Goal: Task Accomplishment & Management: Complete application form

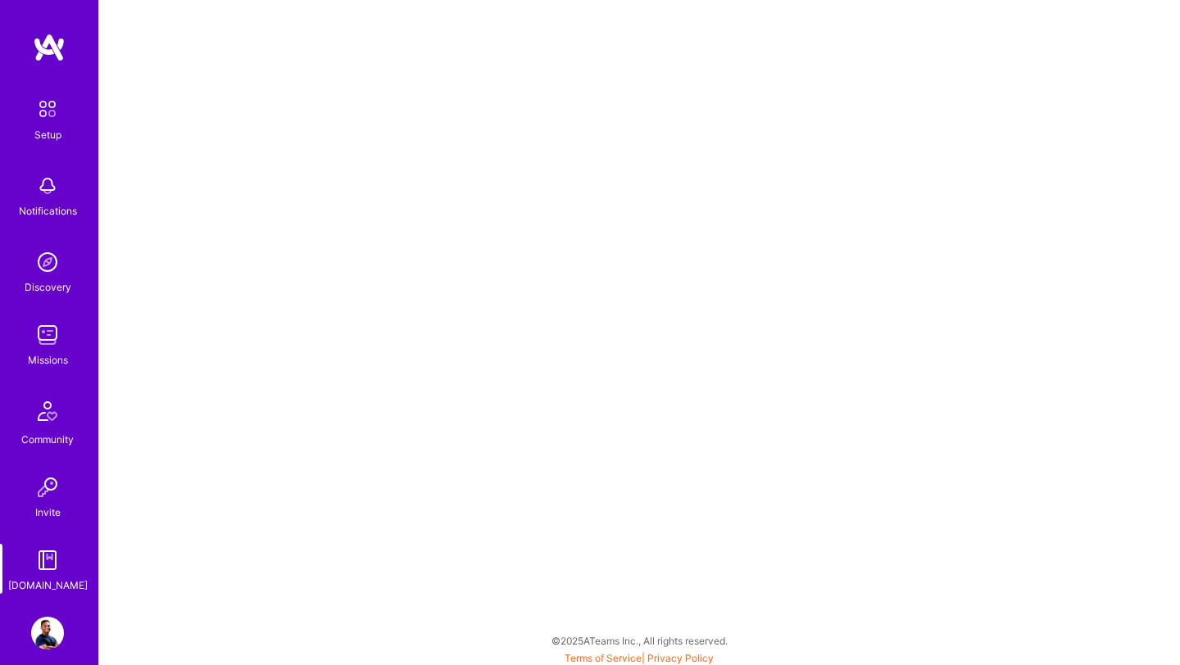
click at [43, 333] on img at bounding box center [47, 335] width 33 height 33
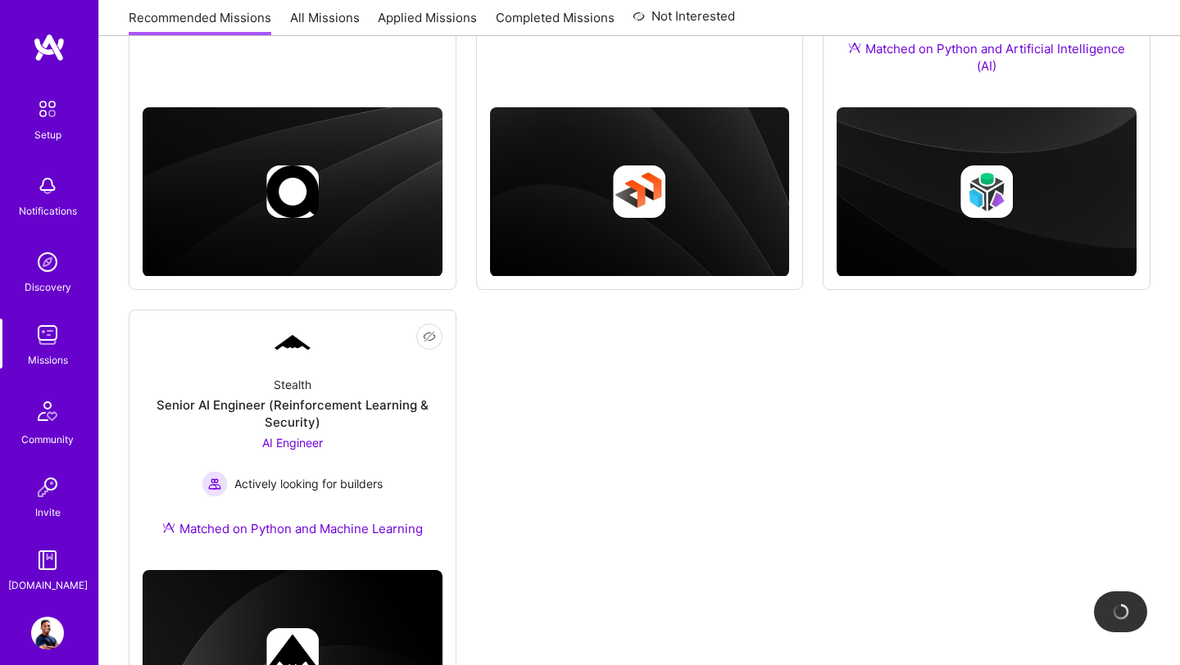
scroll to position [554, 0]
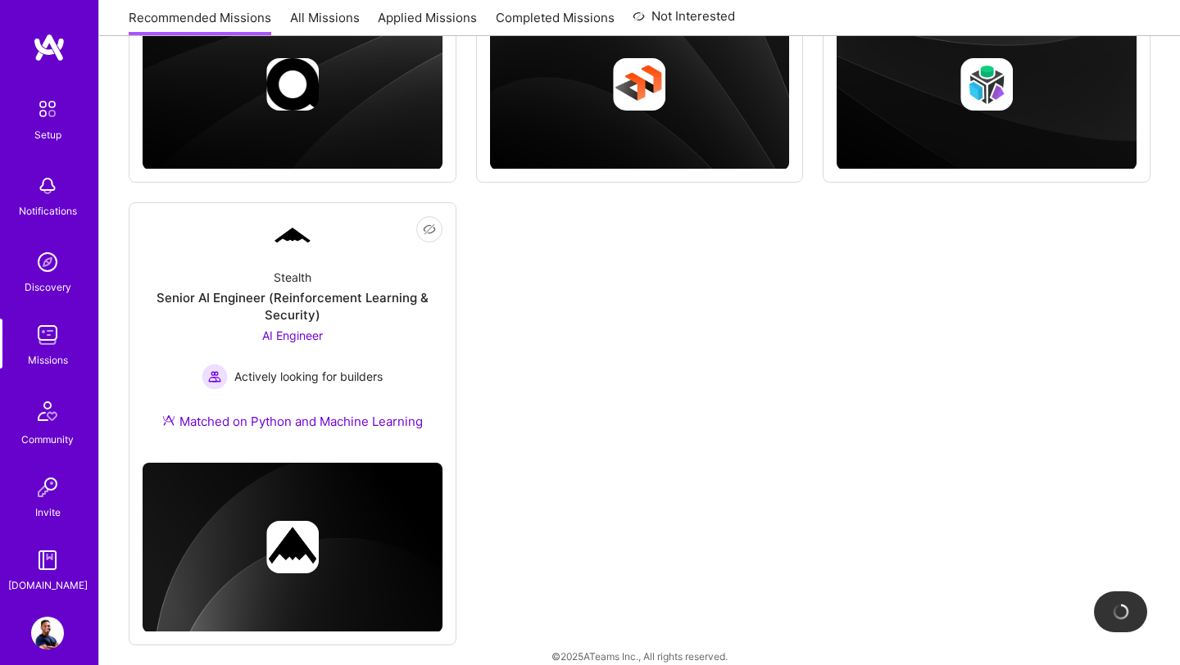
click at [293, 324] on div "Stealth Senior AI Engineer (Reinforcement Learning & Security) AI Engineer Acti…" at bounding box center [293, 353] width 300 height 194
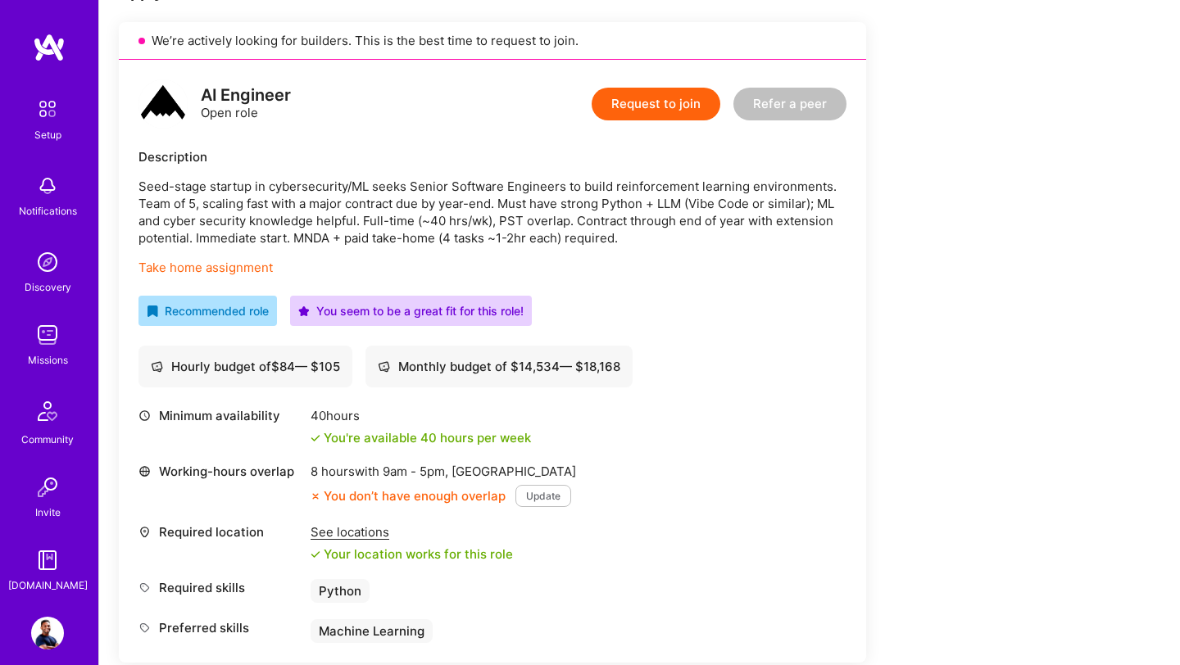
scroll to position [416, 0]
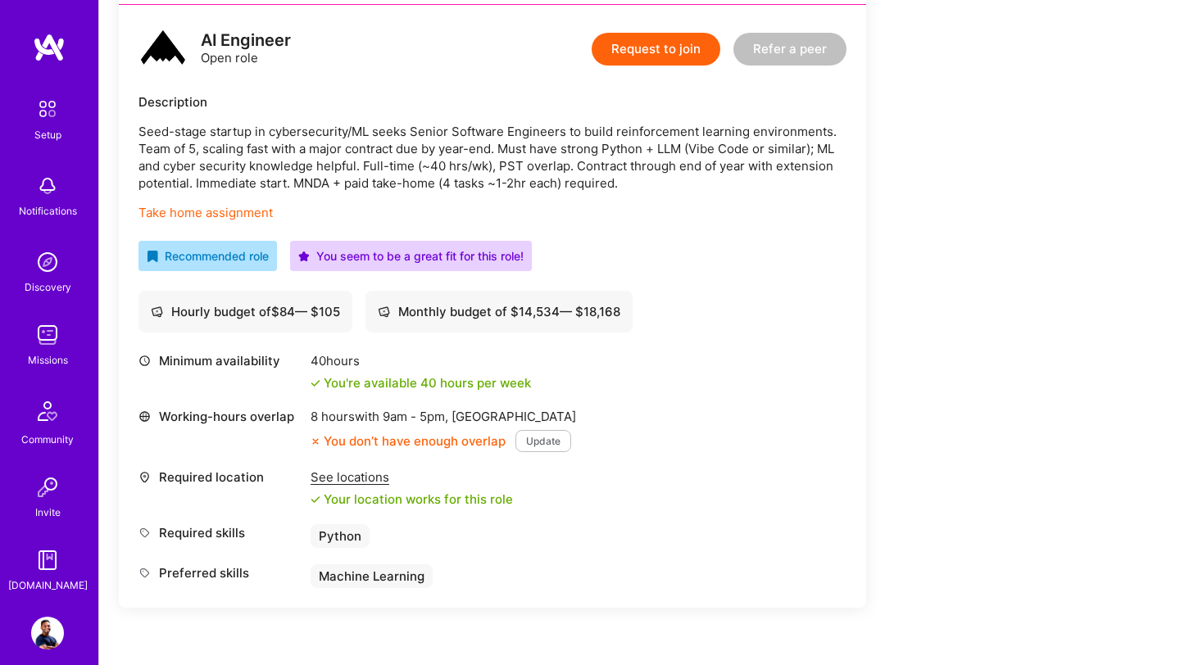
click at [652, 54] on button "Request to join" at bounding box center [656, 49] width 129 height 33
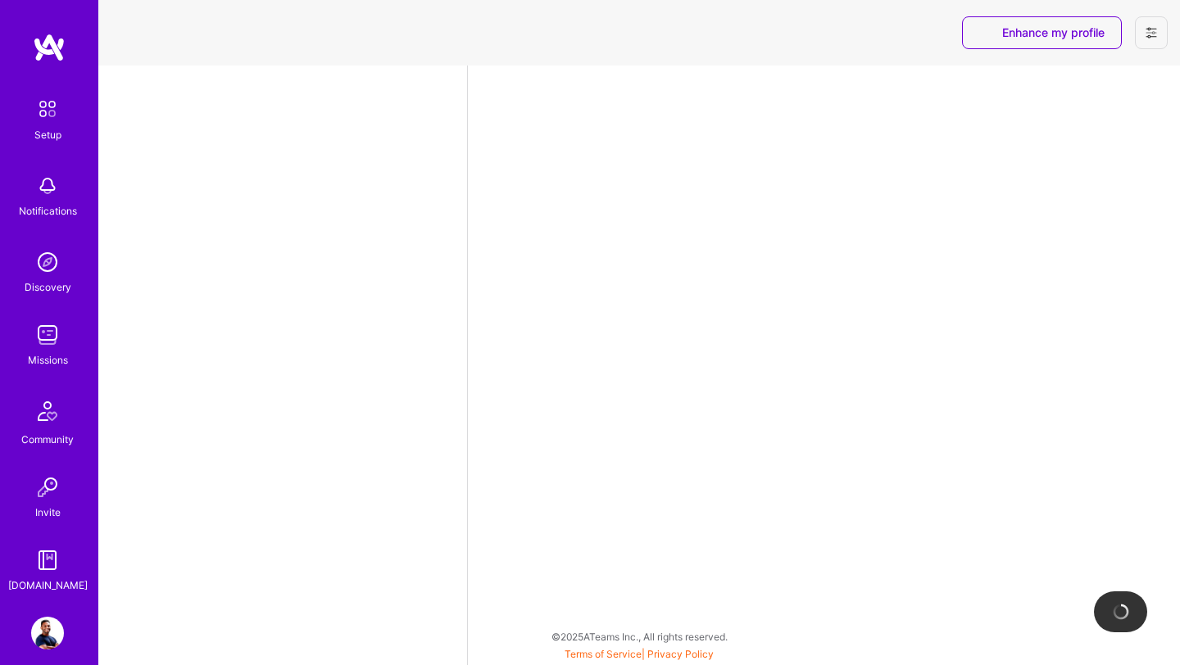
select select "US"
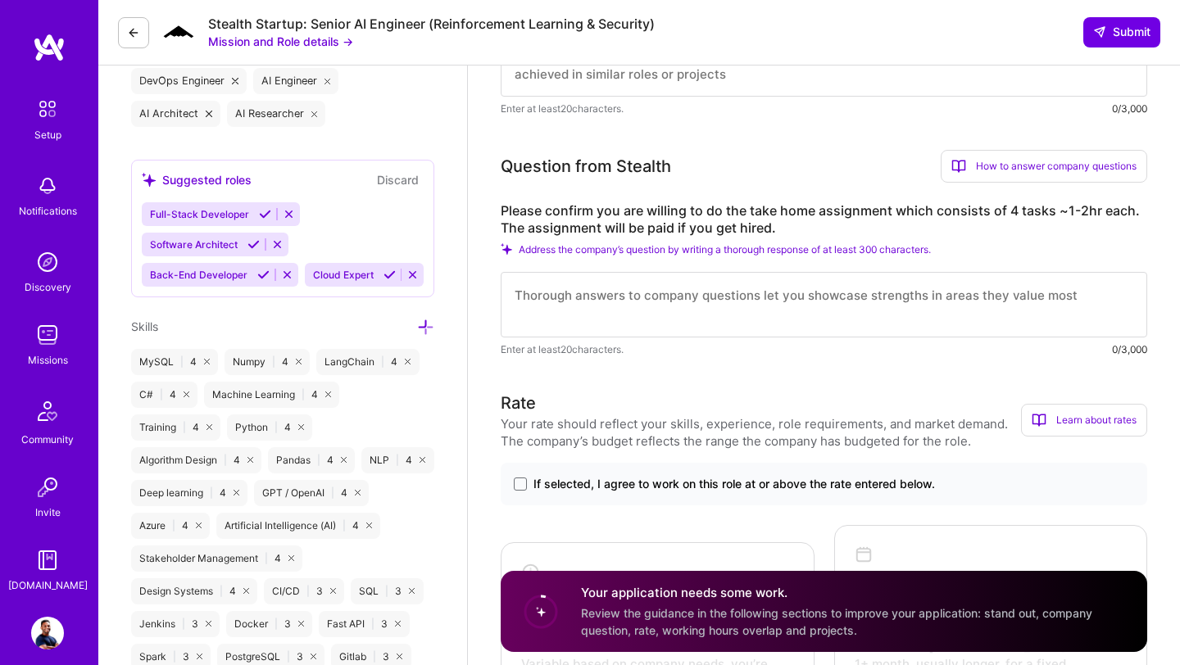
scroll to position [729, 0]
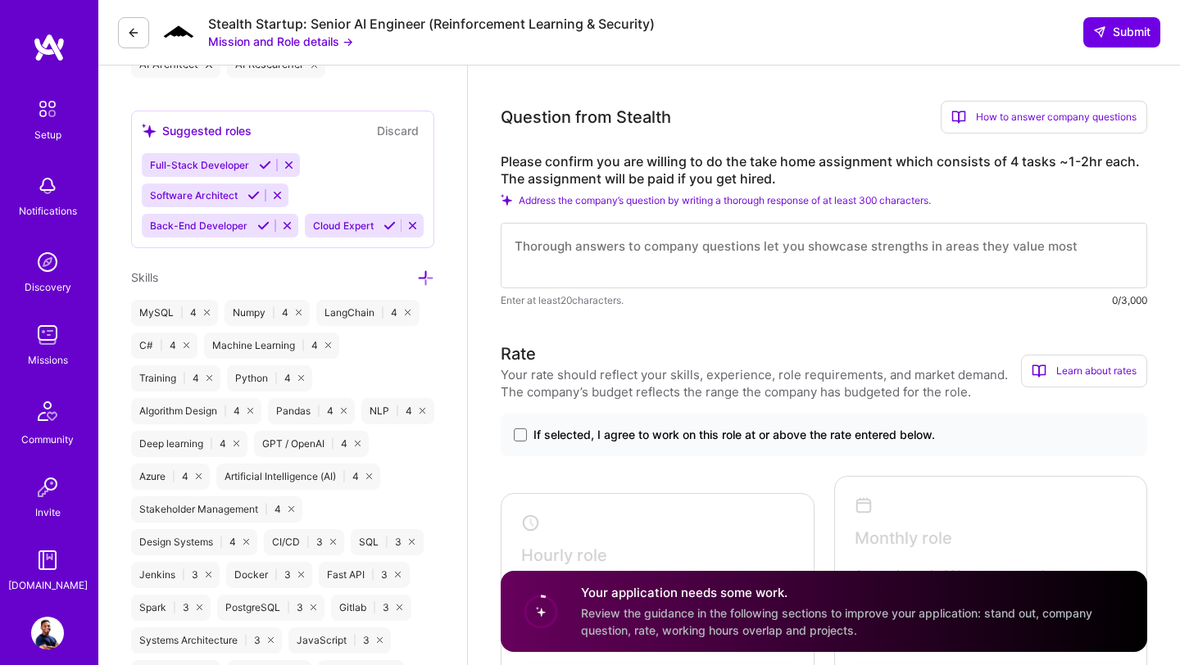
click at [551, 264] on textarea at bounding box center [824, 256] width 646 height 66
click at [551, 256] on textarea at bounding box center [824, 256] width 646 height 66
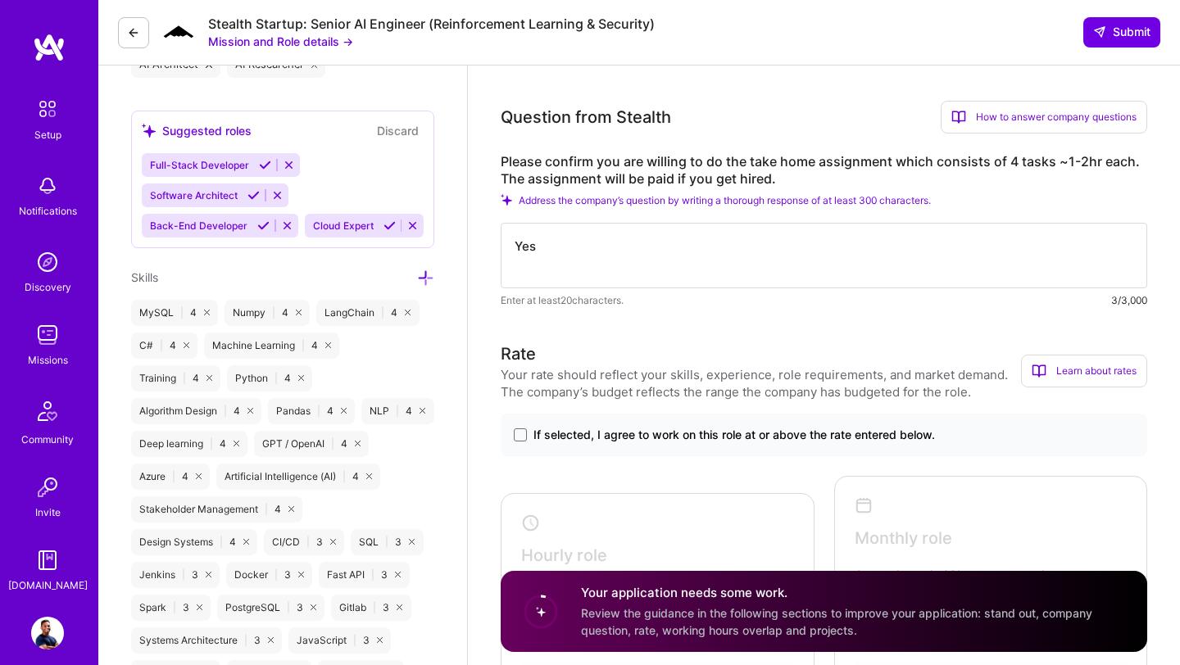
type textarea "Yes"
click at [578, 343] on h3 "Rate" at bounding box center [761, 354] width 520 height 25
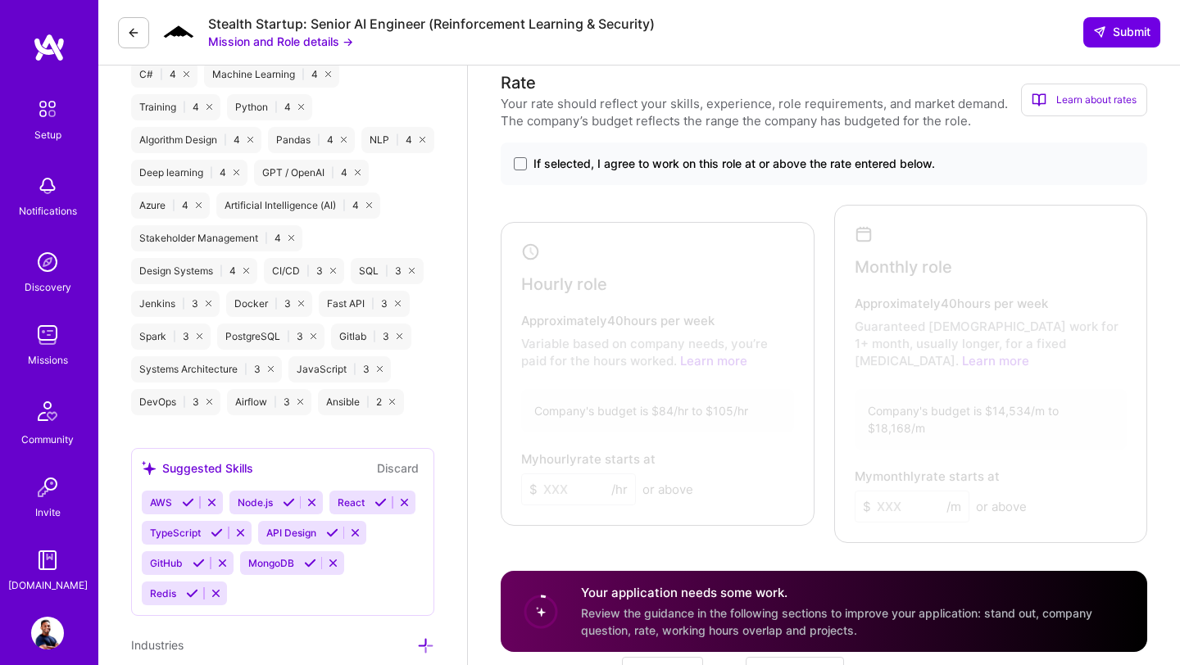
scroll to position [1010, 0]
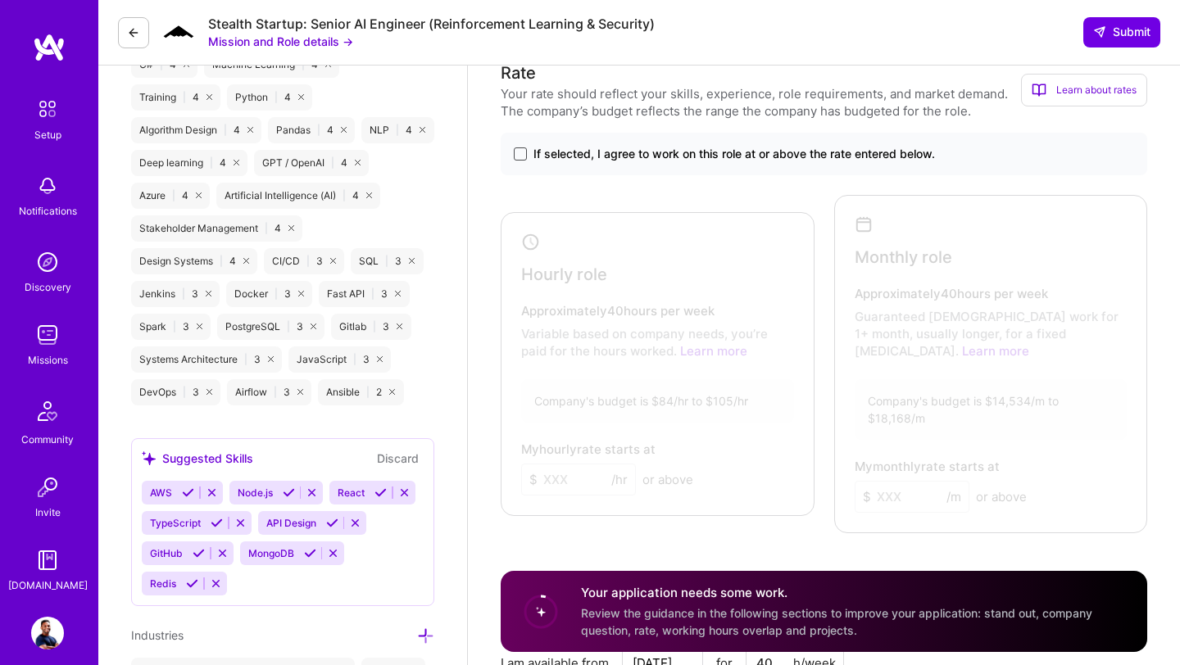
click at [518, 152] on span at bounding box center [520, 153] width 13 height 13
click at [0, 0] on input "If selected, I agree to work on this role at or above the rate entered below." at bounding box center [0, 0] width 0 height 0
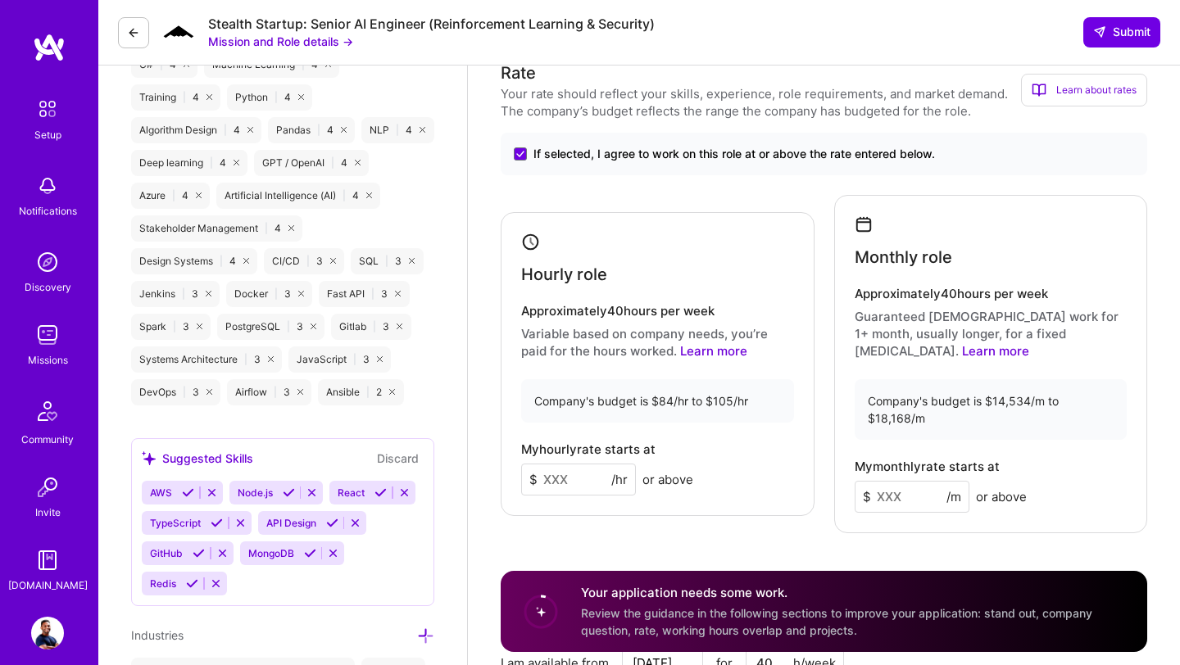
click at [560, 472] on input at bounding box center [578, 480] width 115 height 32
type input "100"
click at [593, 519] on div "Rate Your rate should reflect your skills, experience, role requirements, and m…" at bounding box center [824, 439] width 646 height 757
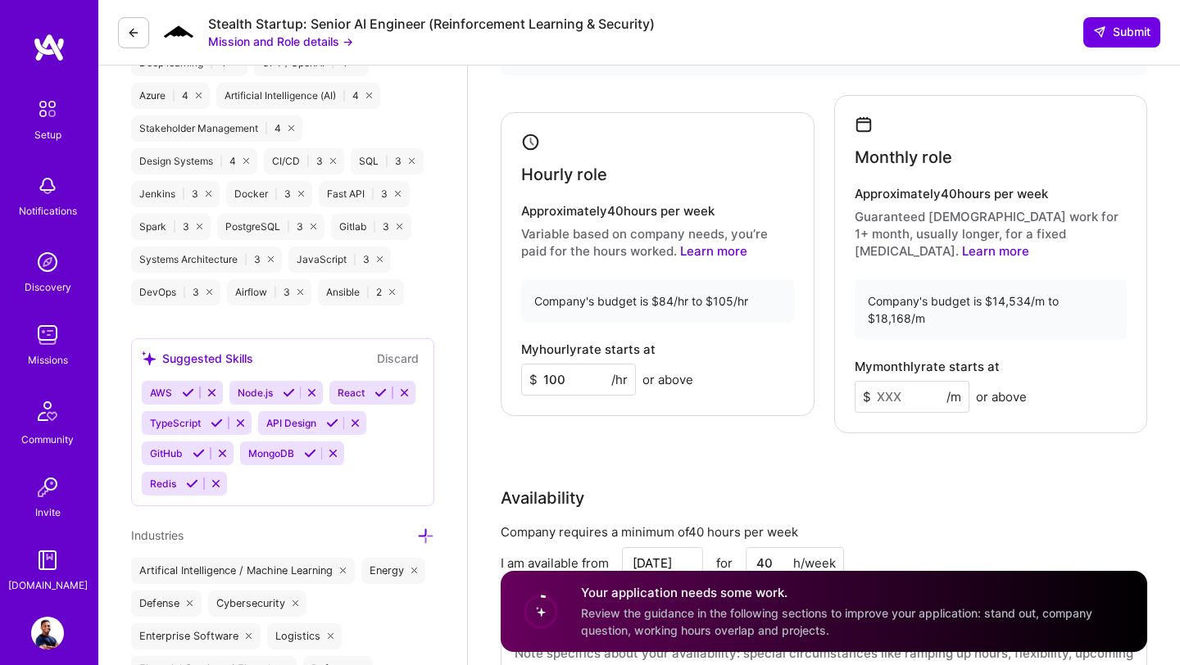
scroll to position [1018, 0]
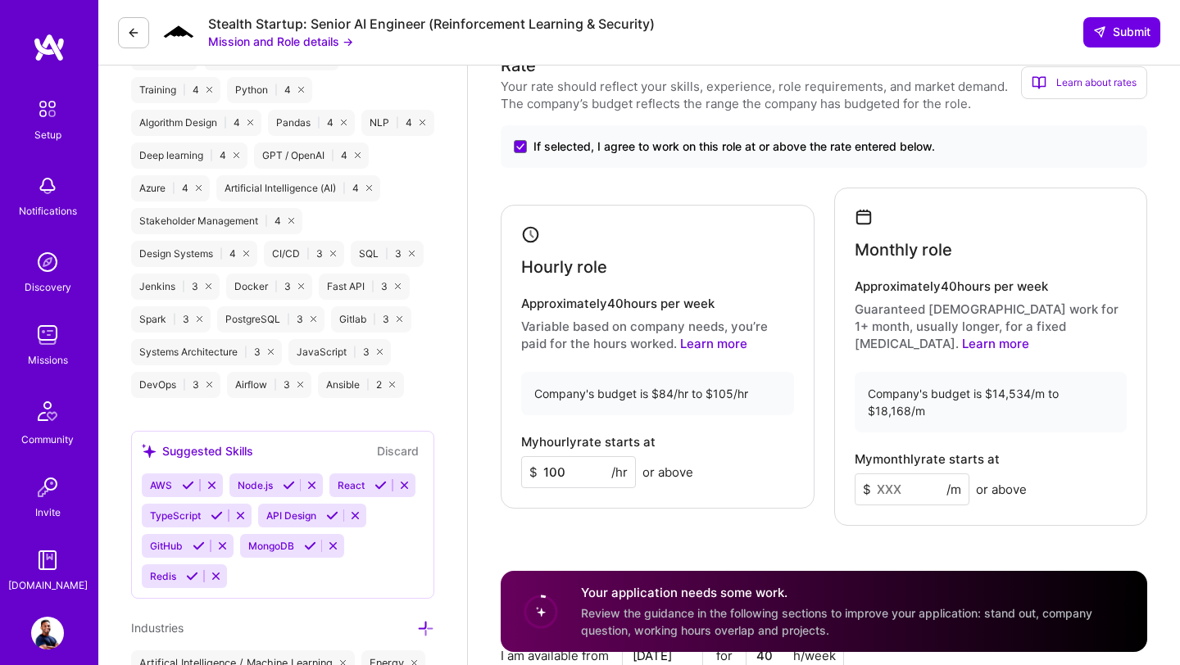
click at [905, 479] on input at bounding box center [912, 490] width 115 height 32
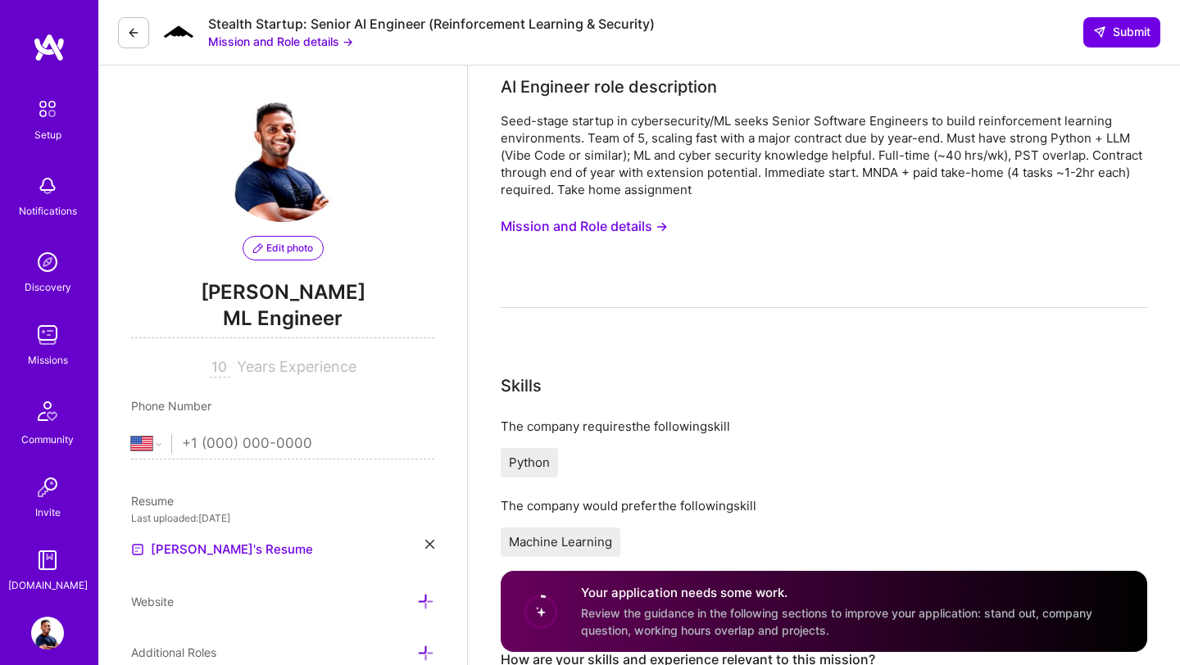
scroll to position [0, 0]
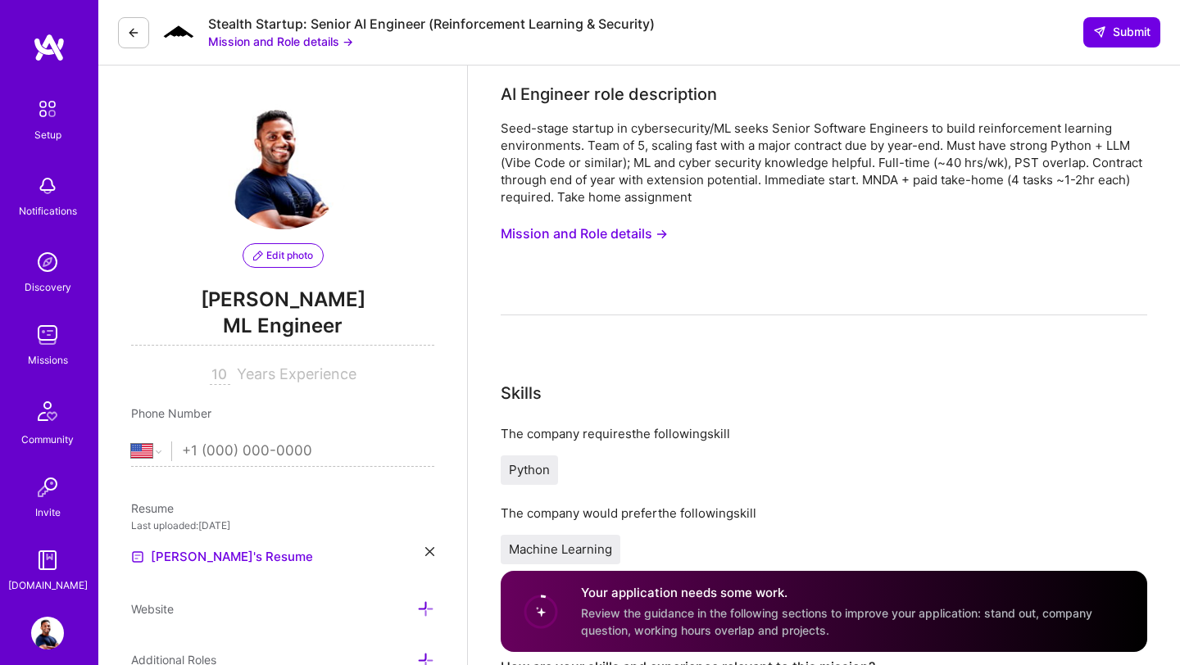
type input "17000"
click at [576, 231] on button "Mission and Role details →" at bounding box center [584, 234] width 167 height 30
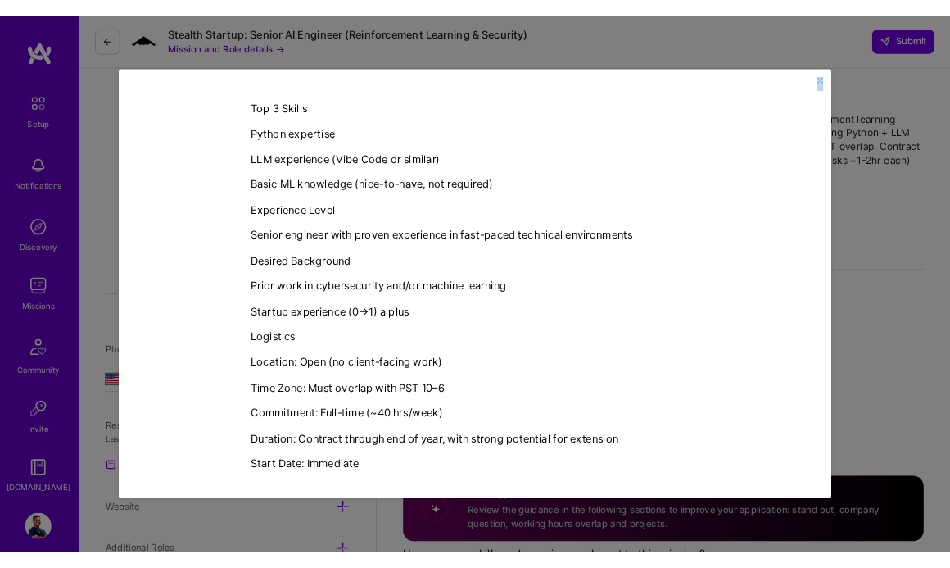
scroll to position [809, 0]
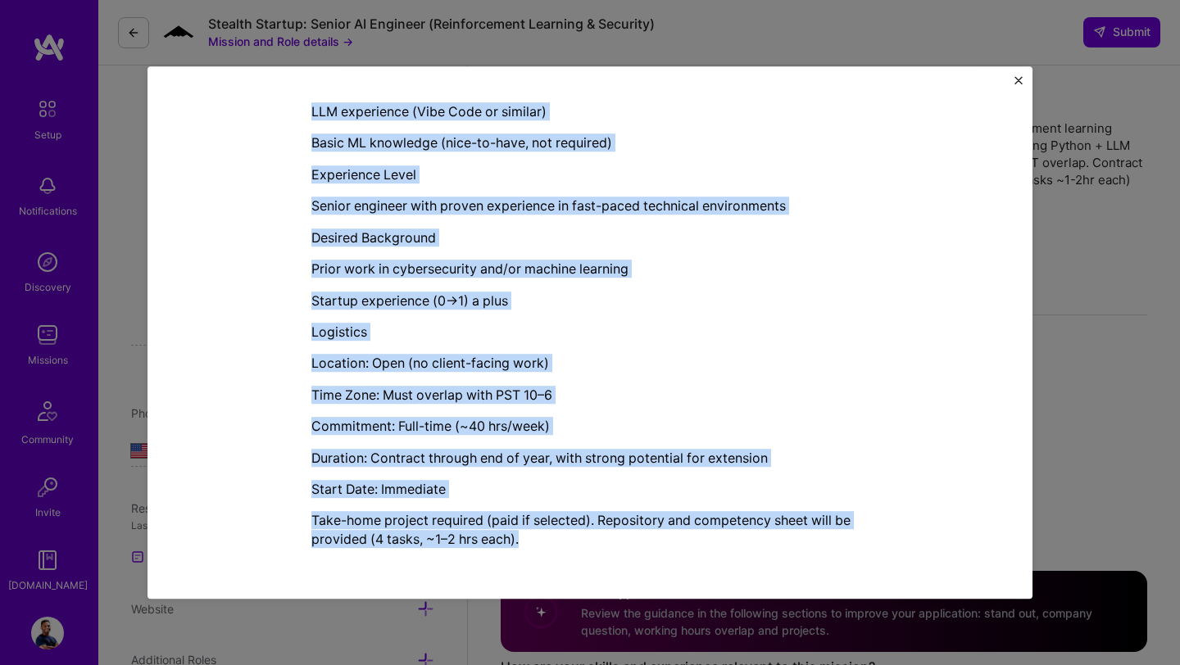
drag, startPoint x: 308, startPoint y: 193, endPoint x: 564, endPoint y: 557, distance: 445.3
copy div "AI Engineer role description Seed-stage startup in cybersecurity/ML seeks Senio…"
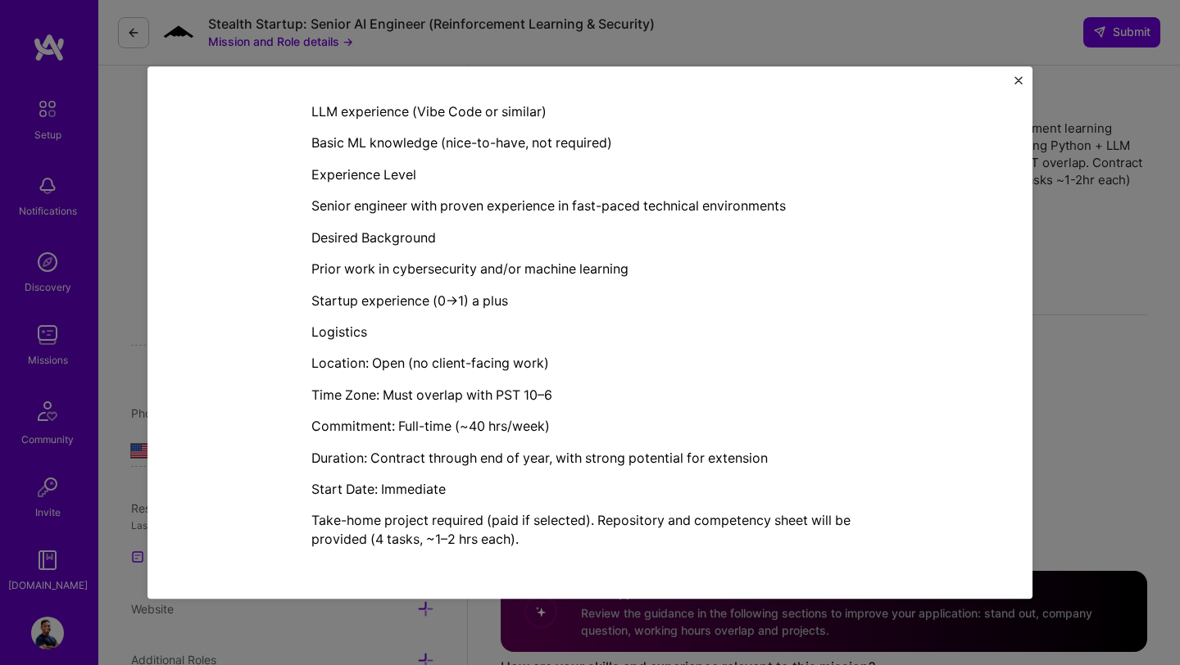
click at [291, 630] on div "Mission Description and Role Details AI Engineer role description Seed-stage st…" at bounding box center [590, 332] width 1180 height 665
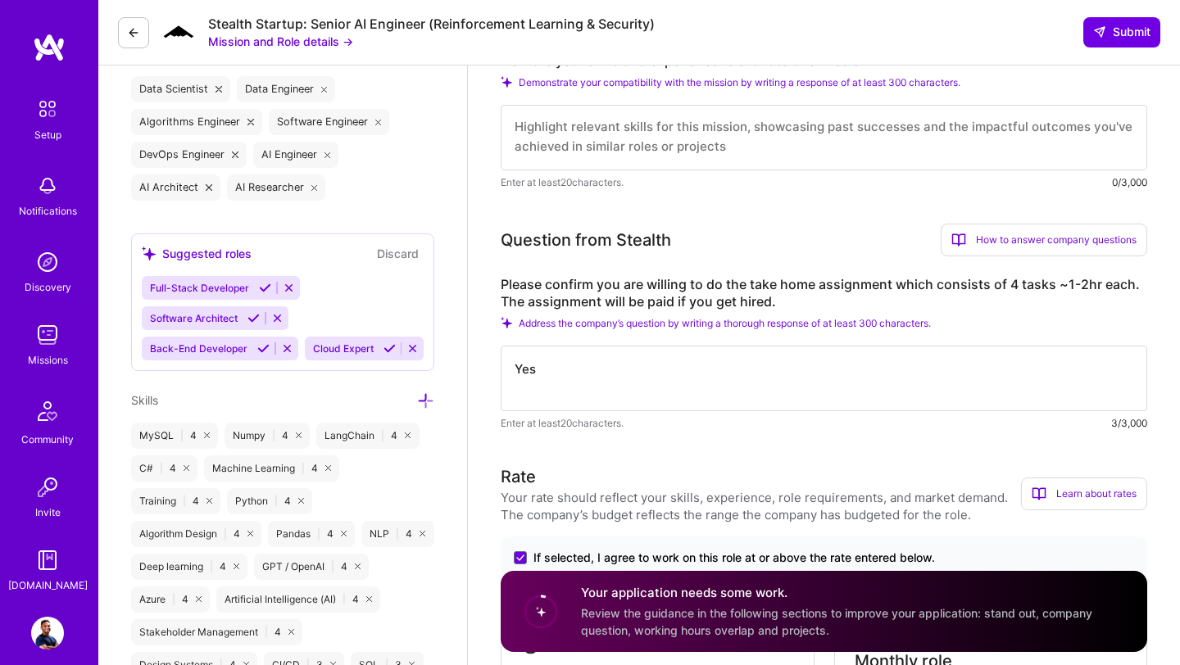
scroll to position [490, 0]
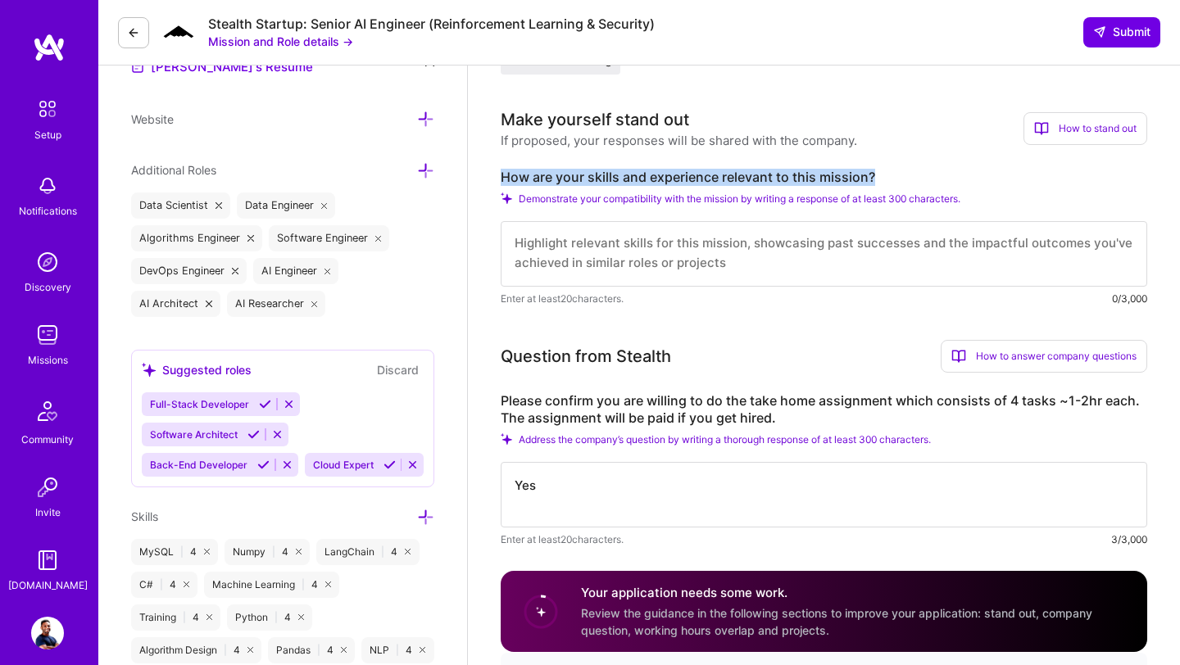
drag, startPoint x: 501, startPoint y: 179, endPoint x: 891, endPoint y: 173, distance: 390.0
click at [892, 174] on label "How are your skills and experience relevant to this mission?" at bounding box center [824, 177] width 646 height 17
copy label "How are your skills and experience relevant to this mission?"
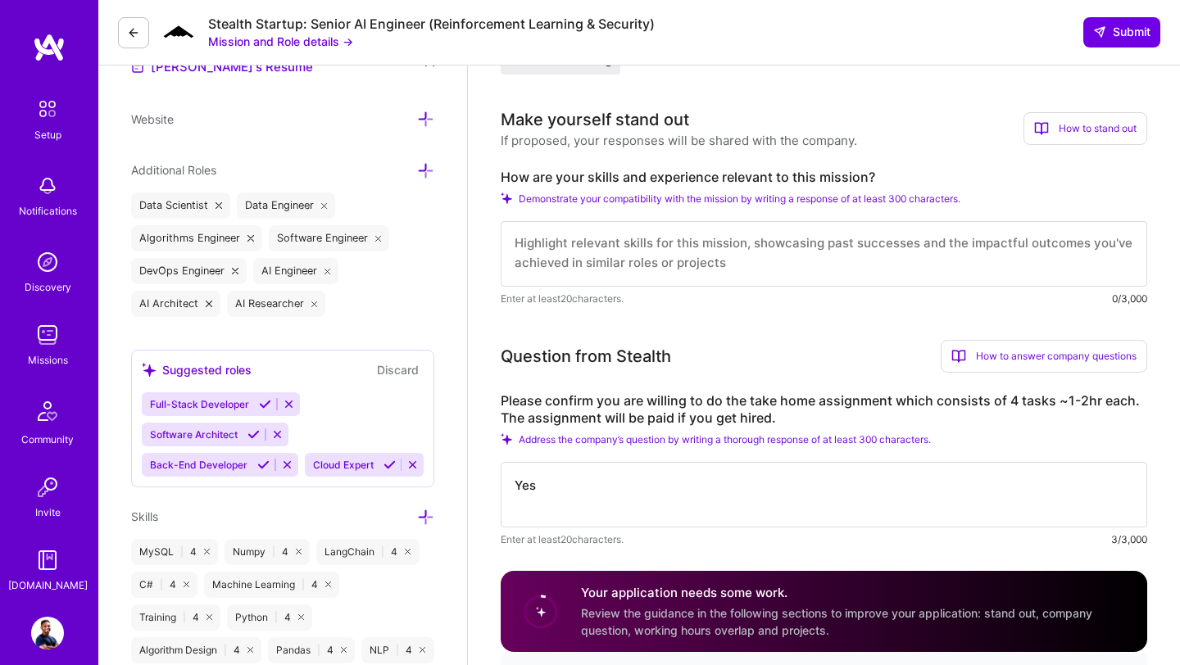
click at [567, 244] on textarea at bounding box center [824, 254] width 646 height 66
paste textarea "I bring 9+ years of AI/ML experience with a PhD in AI Engineering and deep hand…"
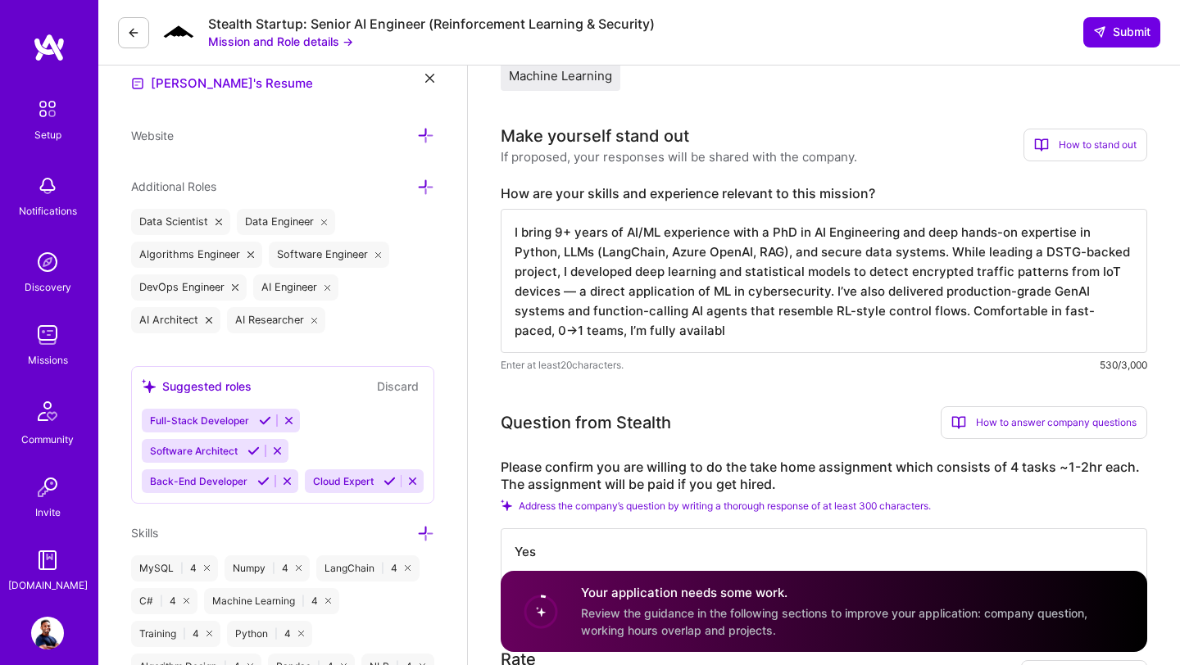
scroll to position [472, 0]
click at [1040, 259] on textarea "I bring 9+ years of AI/ML experience with a PhD in AI Engineering and deep hand…" at bounding box center [824, 283] width 646 height 144
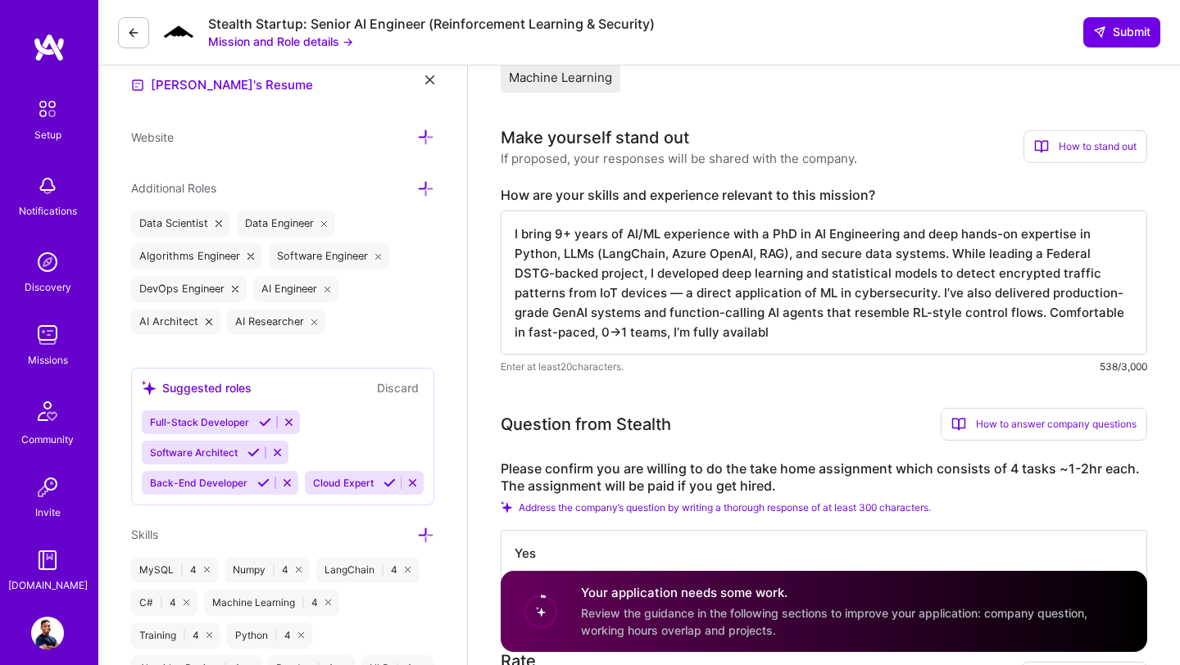
click at [631, 299] on textarea "I bring 9+ years of AI/ML experience with a PhD in AI Engineering and deep hand…" at bounding box center [824, 283] width 646 height 144
click at [710, 332] on textarea "I bring 9+ years of AI/ML experience with a PhD in AI Engineering and deep hand…" at bounding box center [824, 283] width 646 height 144
drag, startPoint x: 583, startPoint y: 337, endPoint x: 719, endPoint y: 341, distance: 136.1
click at [720, 342] on textarea "I bring 9+ years of AI/ML experience with a PhD in AI Engineering and deep hand…" at bounding box center [824, 283] width 646 height 144
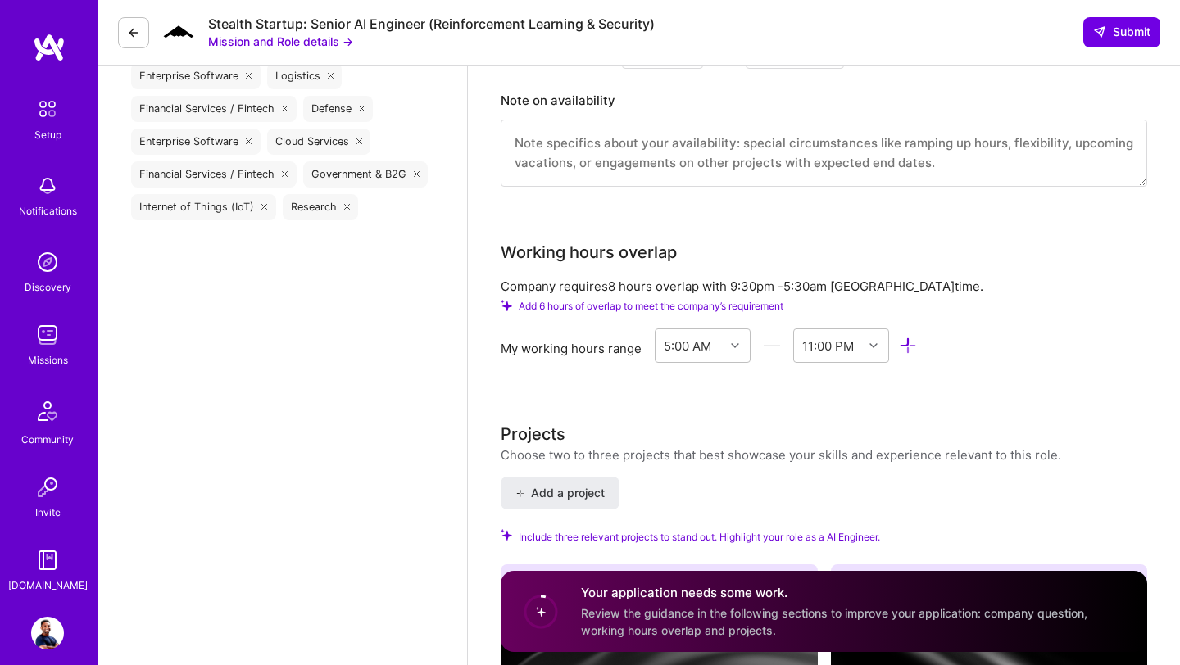
scroll to position [1675, 0]
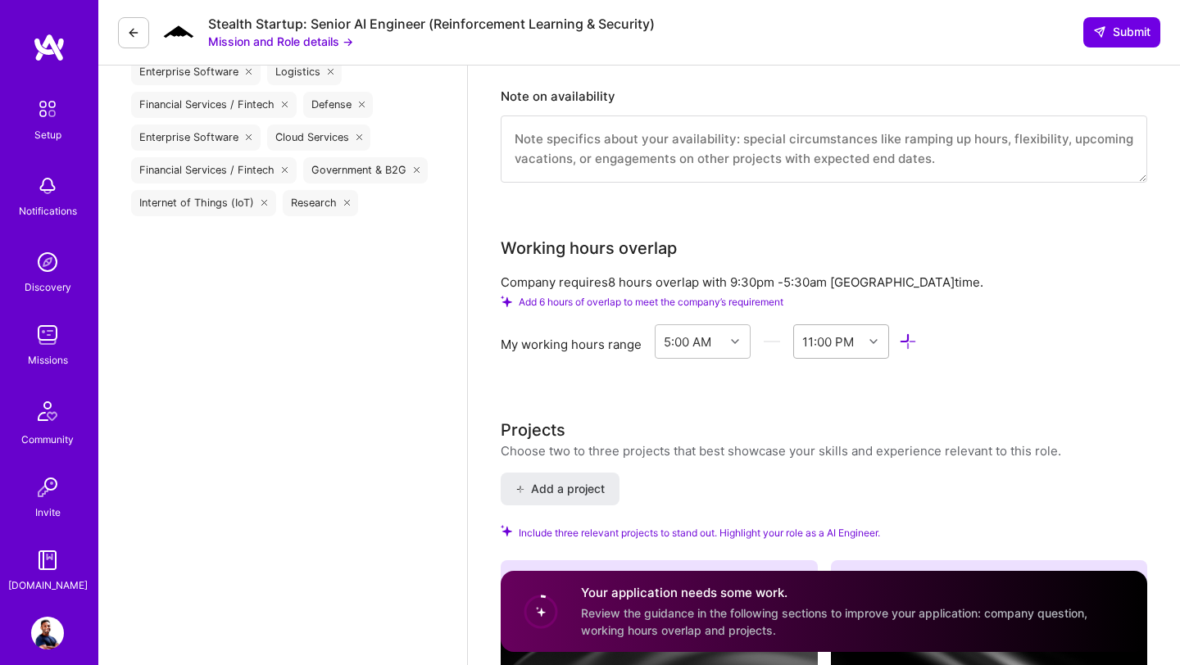
click at [876, 331] on div at bounding box center [875, 341] width 25 height 21
click at [827, 547] on div "4:00 AM" at bounding box center [841, 562] width 96 height 30
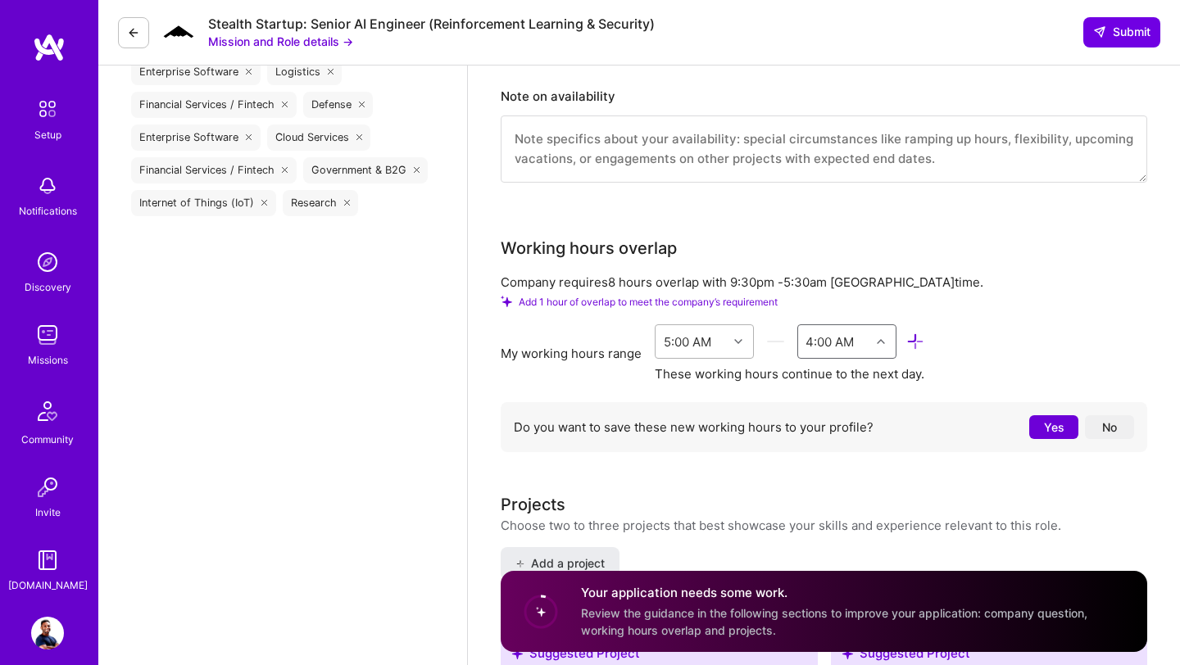
click at [737, 338] on icon at bounding box center [738, 342] width 8 height 8
click at [698, 369] on div "12:00 AM" at bounding box center [704, 384] width 99 height 30
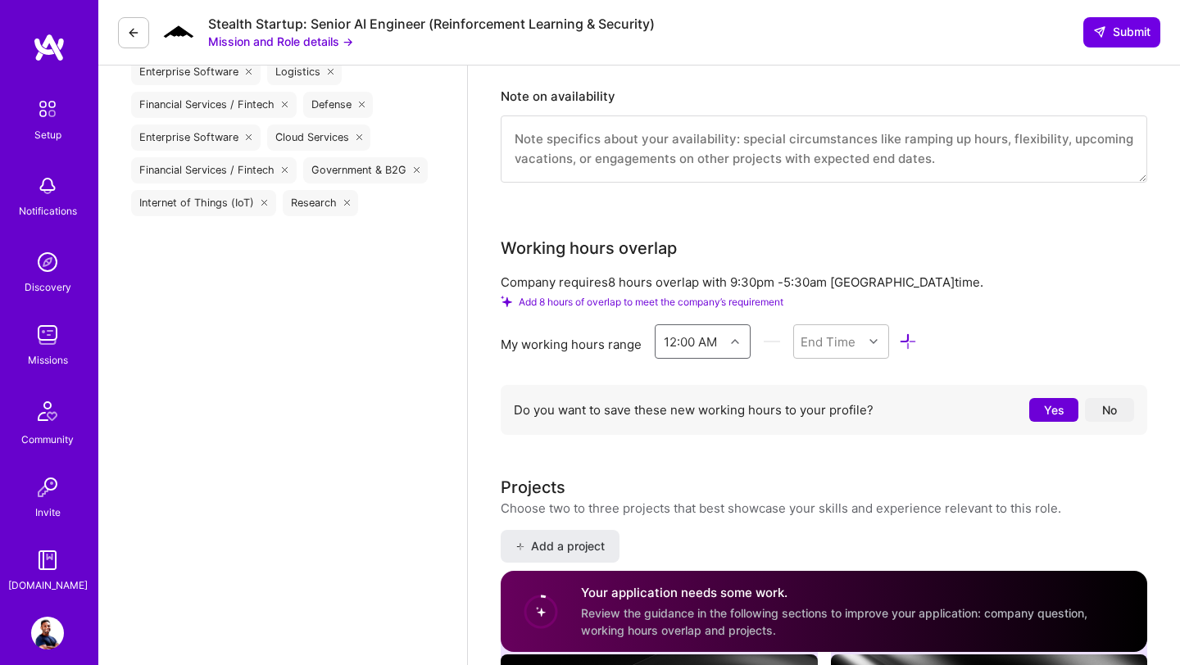
click at [714, 333] on div "12:00 AM" at bounding box center [690, 341] width 53 height 17
click at [681, 546] on div "5:00 AM" at bounding box center [703, 561] width 96 height 30
click at [859, 325] on div "End Time" at bounding box center [828, 341] width 69 height 33
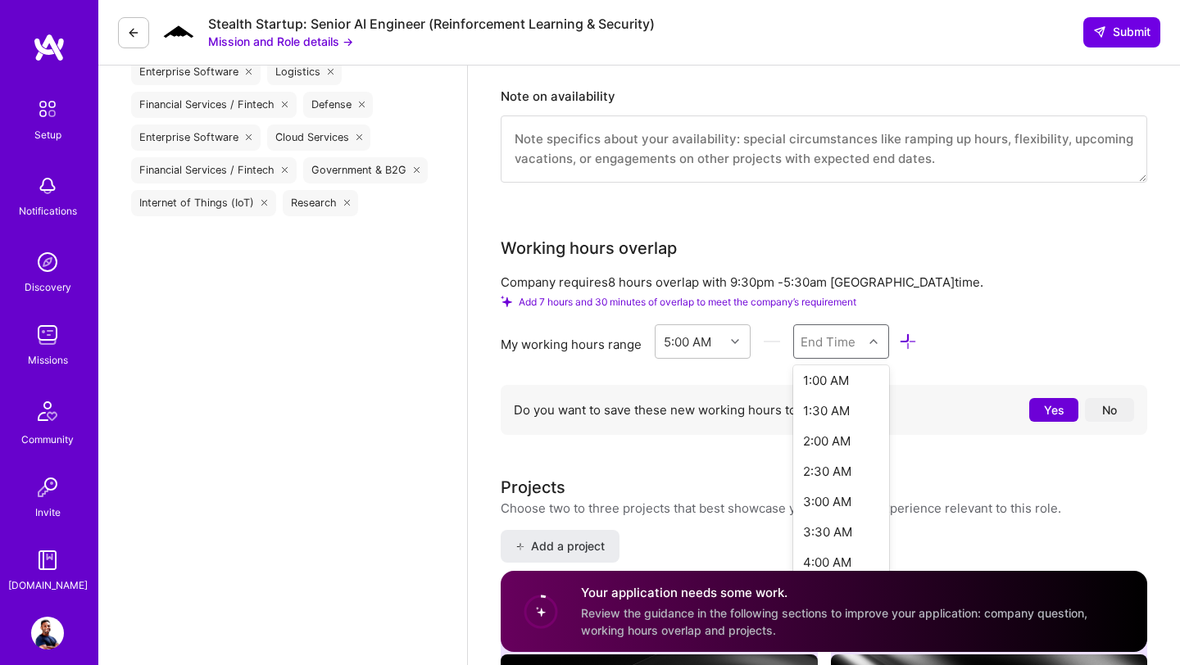
click at [823, 578] on div "4:30 AM" at bounding box center [841, 593] width 96 height 30
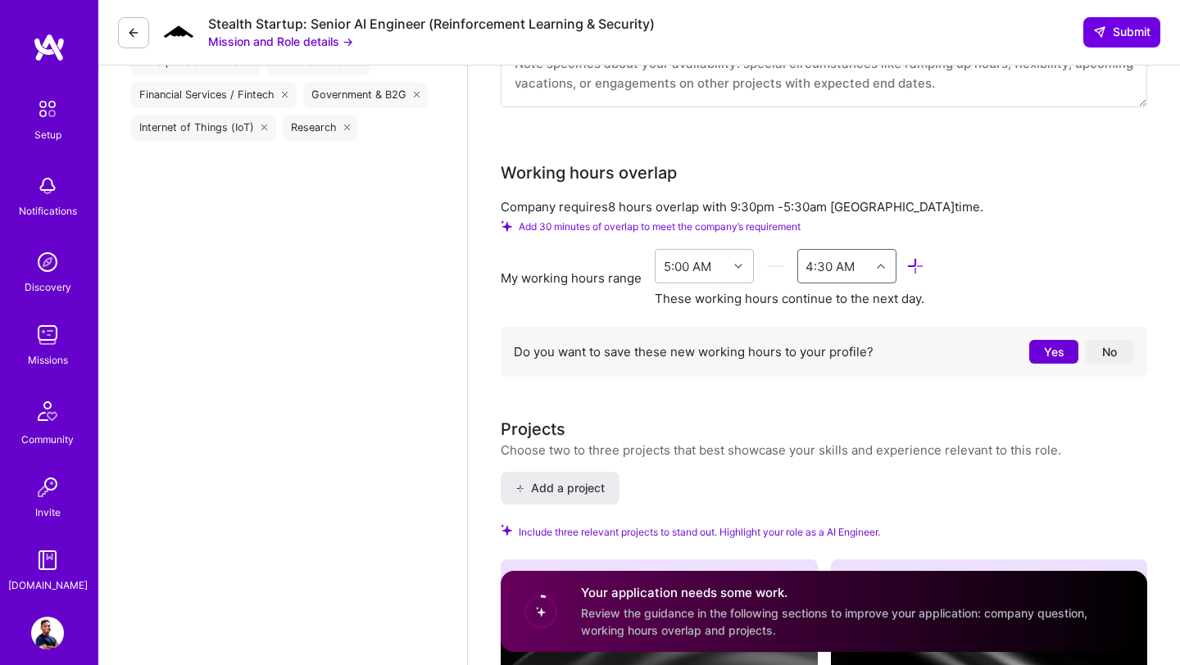
scroll to position [1748, 0]
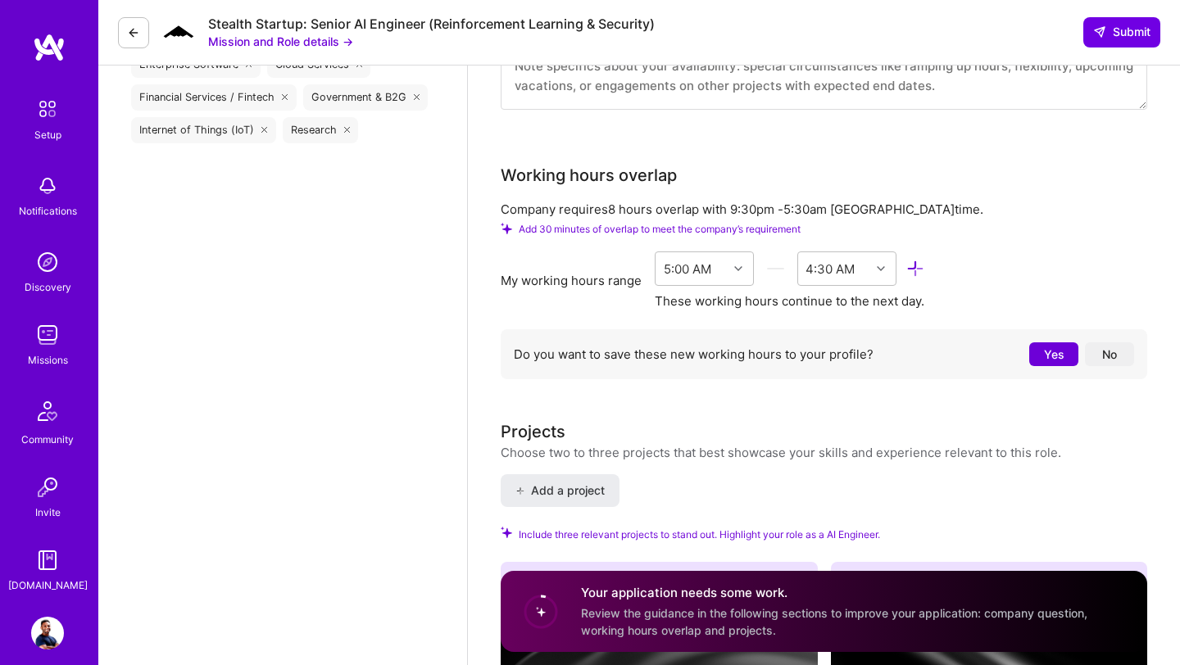
click at [1122, 342] on button "No" at bounding box center [1109, 354] width 49 height 24
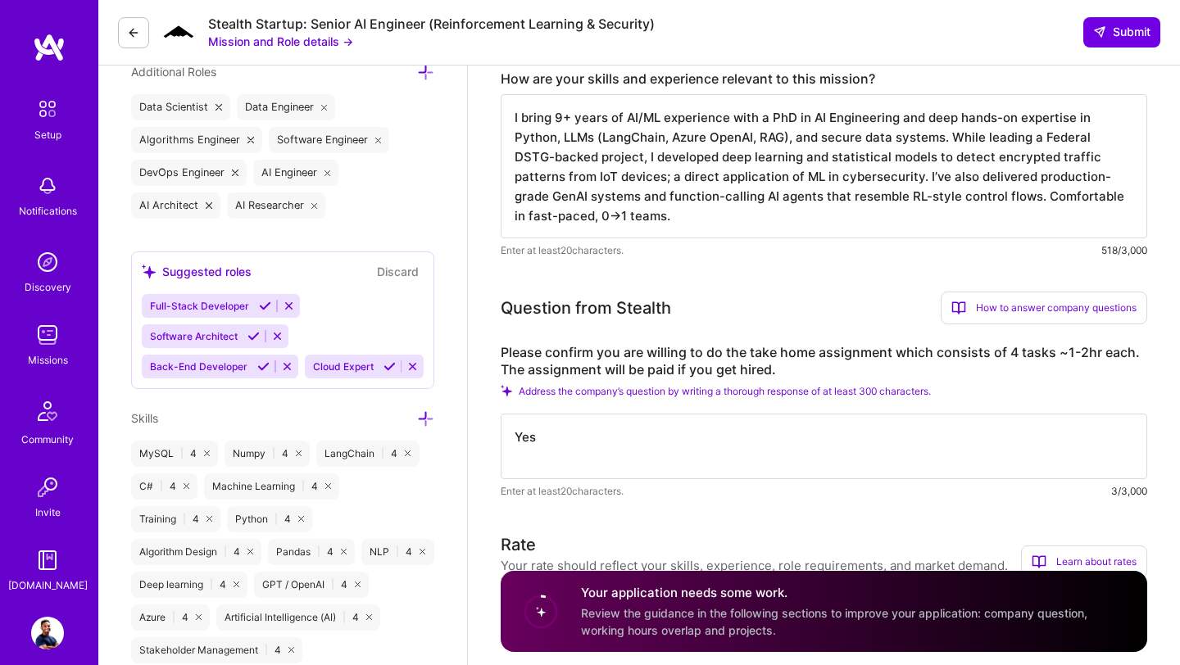
scroll to position [522, 0]
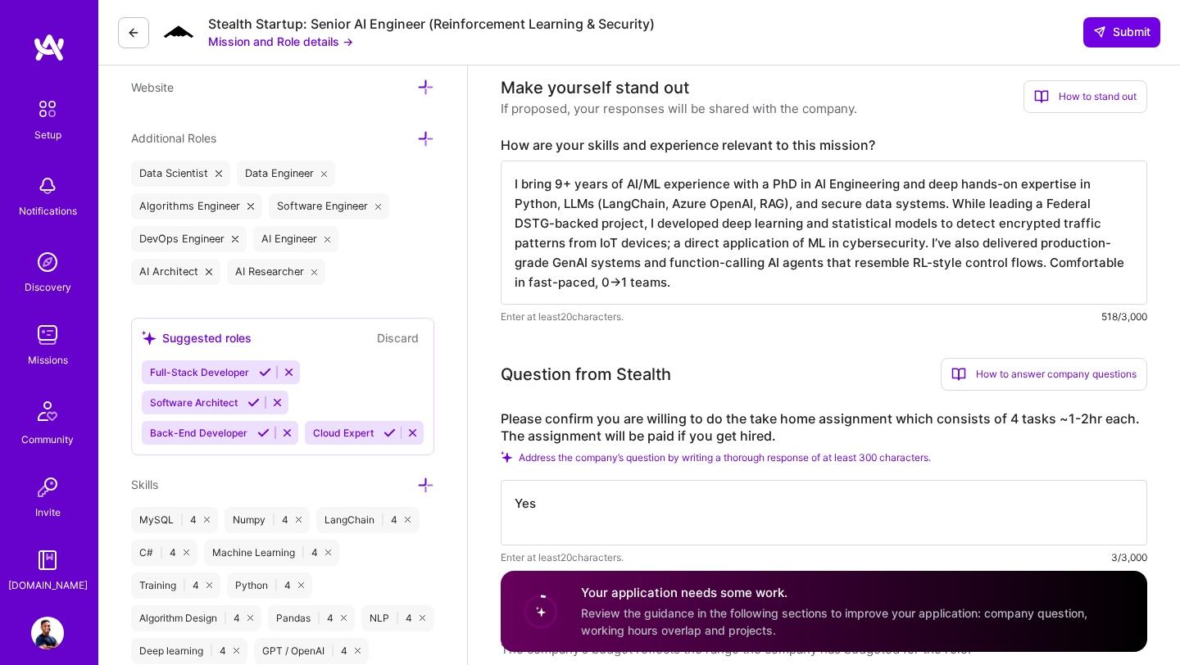
click at [608, 289] on textarea "I bring 9+ years of AI/ML experience with a PhD in AI Engineering and deep hand…" at bounding box center [824, 233] width 646 height 144
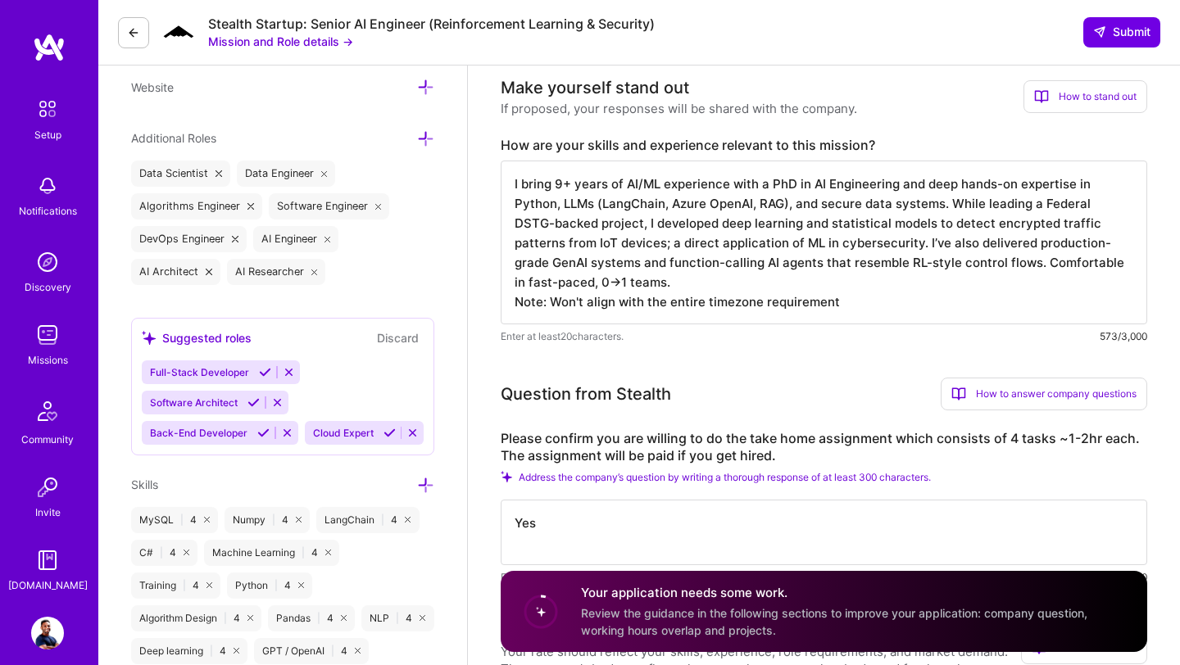
click at [687, 305] on textarea "I bring 9+ years of AI/ML experience with a PhD in AI Engineering and deep hand…" at bounding box center [824, 243] width 646 height 164
click at [801, 301] on textarea "I bring 9+ years of AI/ML experience with a PhD in AI Engineering and deep hand…" at bounding box center [824, 243] width 646 height 164
paste textarea "entire"
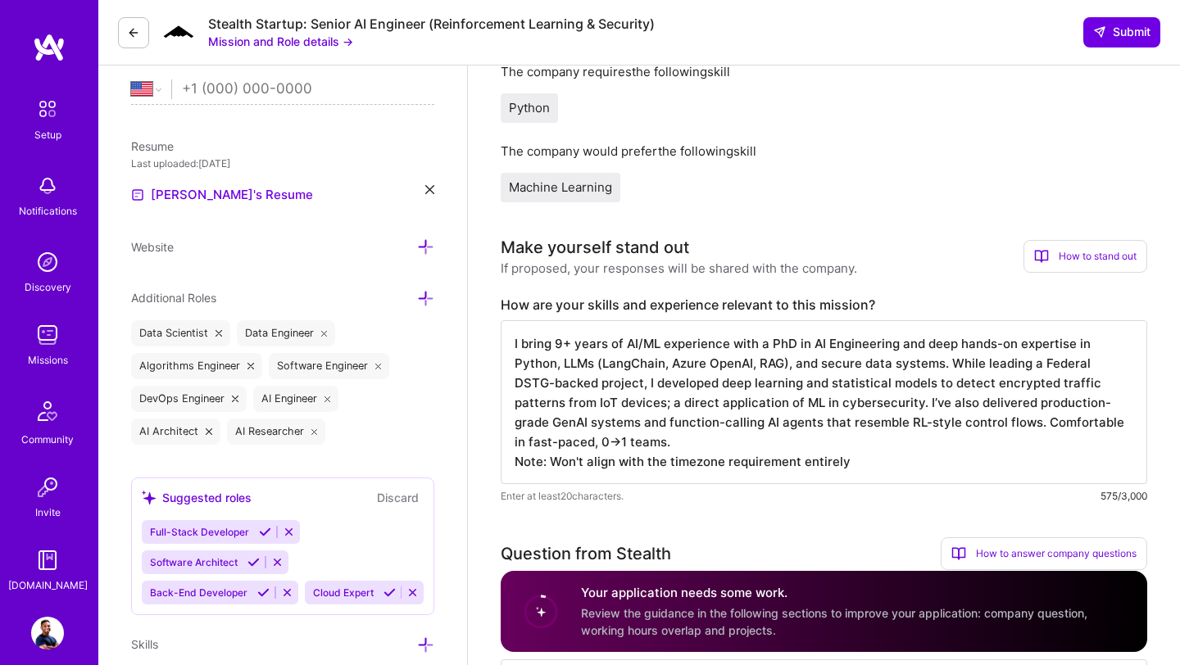
scroll to position [0, 0]
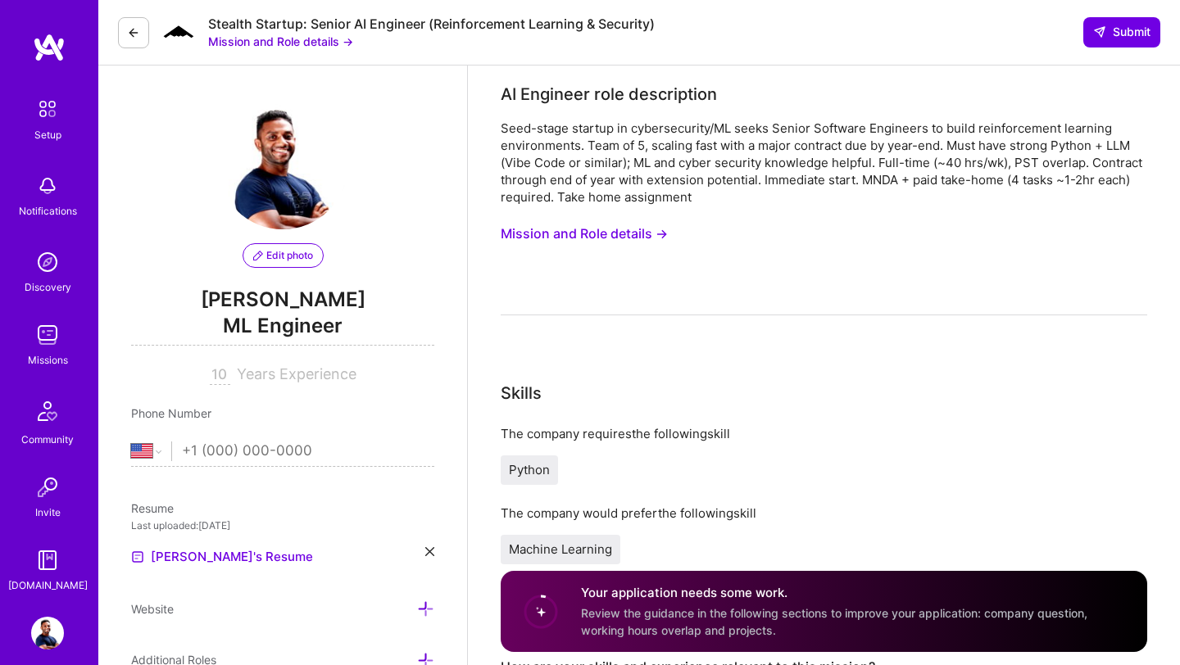
type textarea "I bring 9+ years of AI/ML experience with a PhD in AI Engineering and deep hand…"
click at [582, 237] on button "Mission and Role details →" at bounding box center [584, 234] width 167 height 30
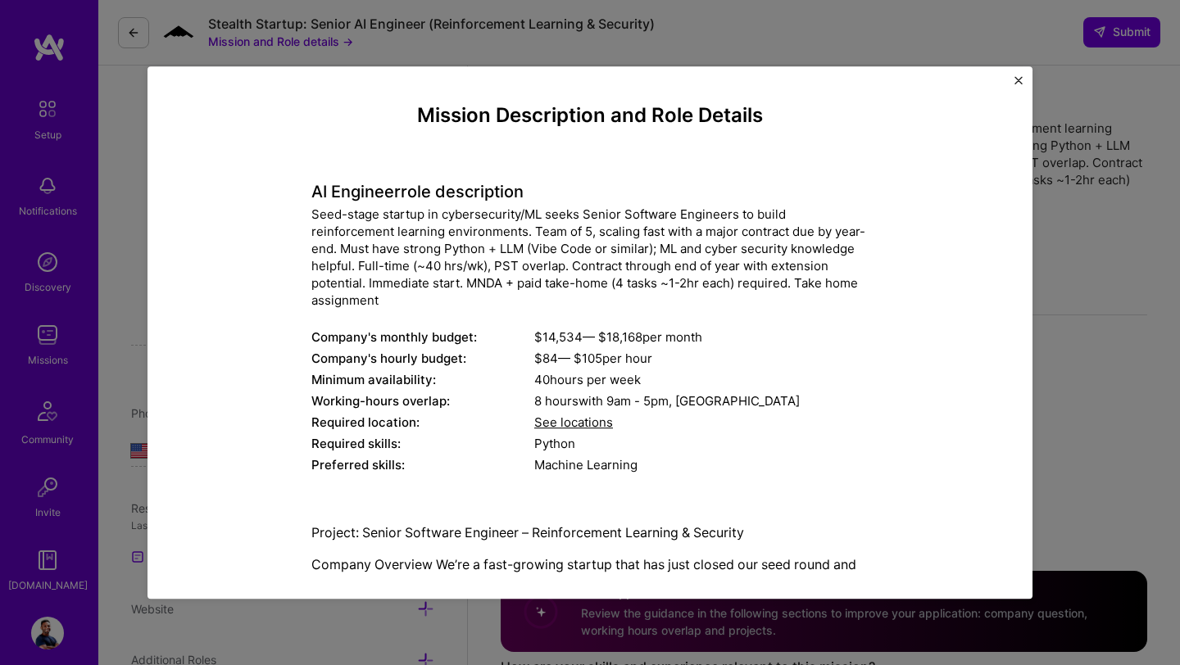
click at [1080, 295] on div "Mission Description and Role Details AI Engineer role description Seed-stage st…" at bounding box center [590, 332] width 1180 height 665
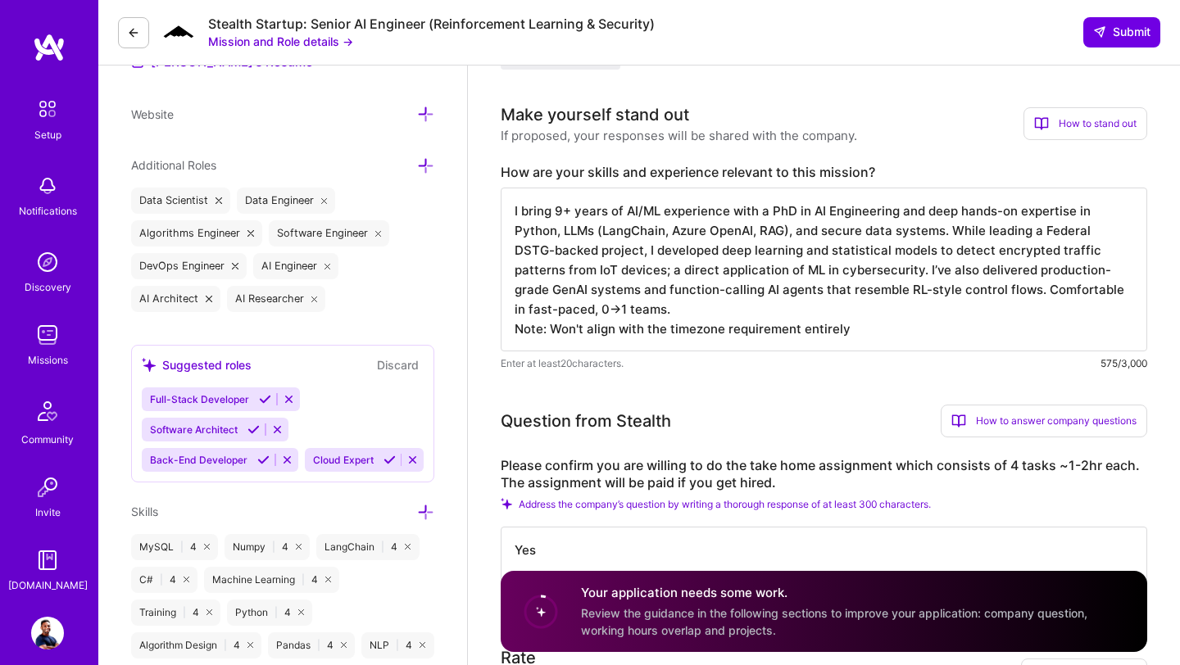
scroll to position [497, 0]
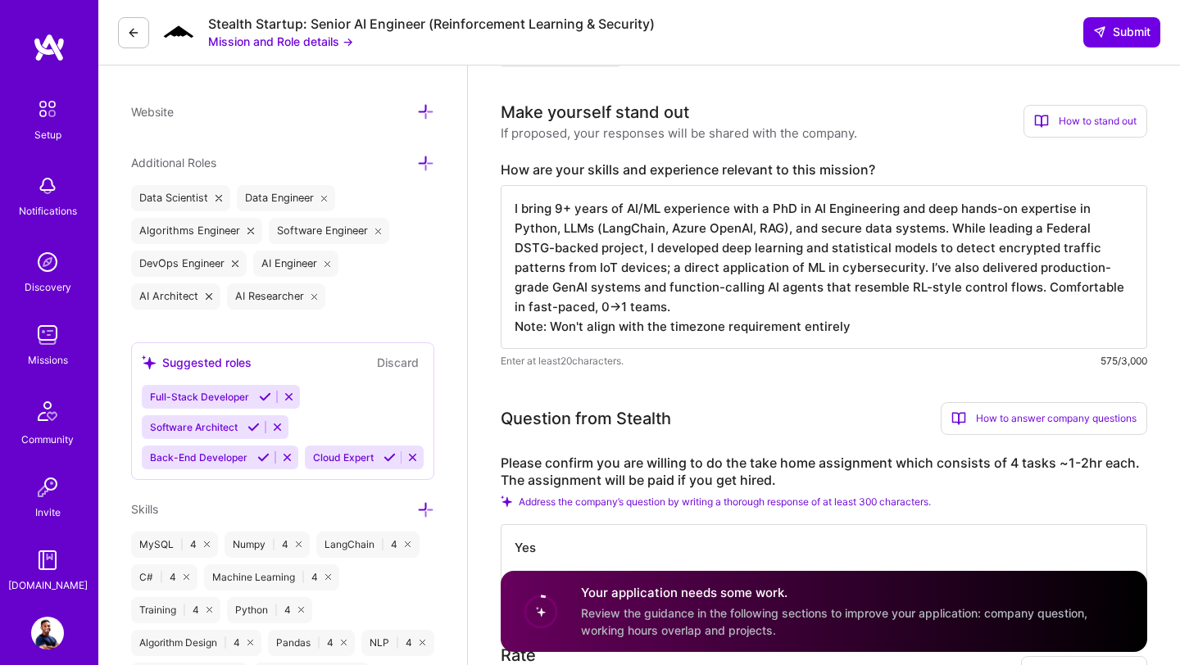
click at [58, 57] on img at bounding box center [49, 47] width 33 height 29
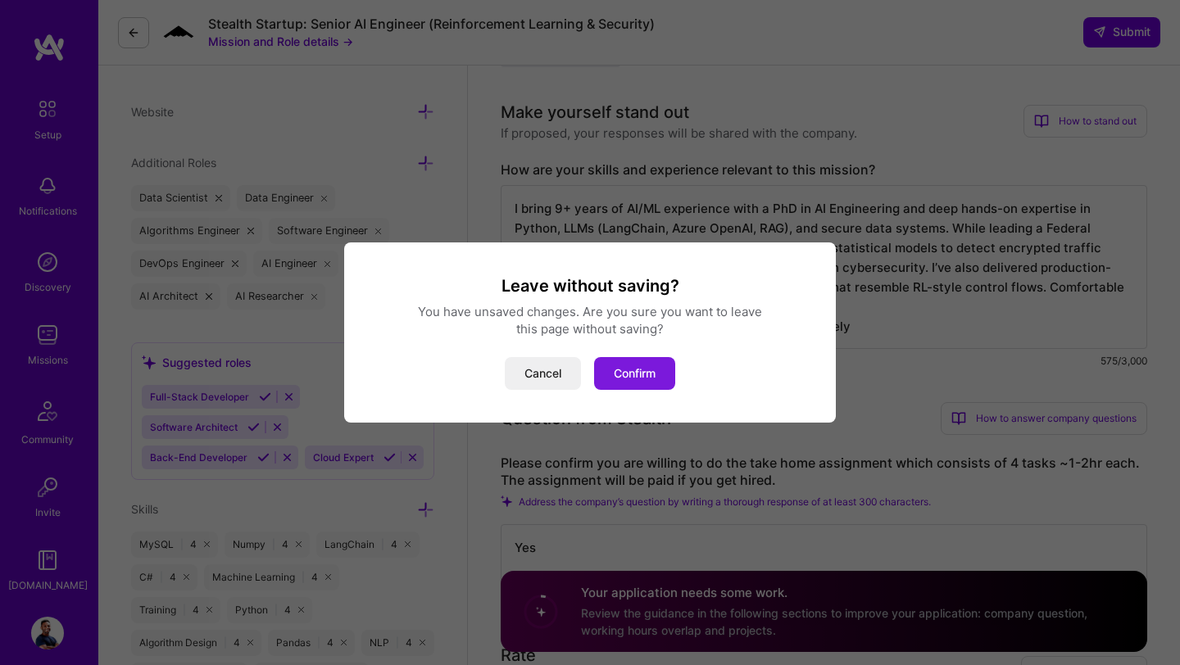
click at [650, 363] on button "Confirm" at bounding box center [634, 373] width 81 height 33
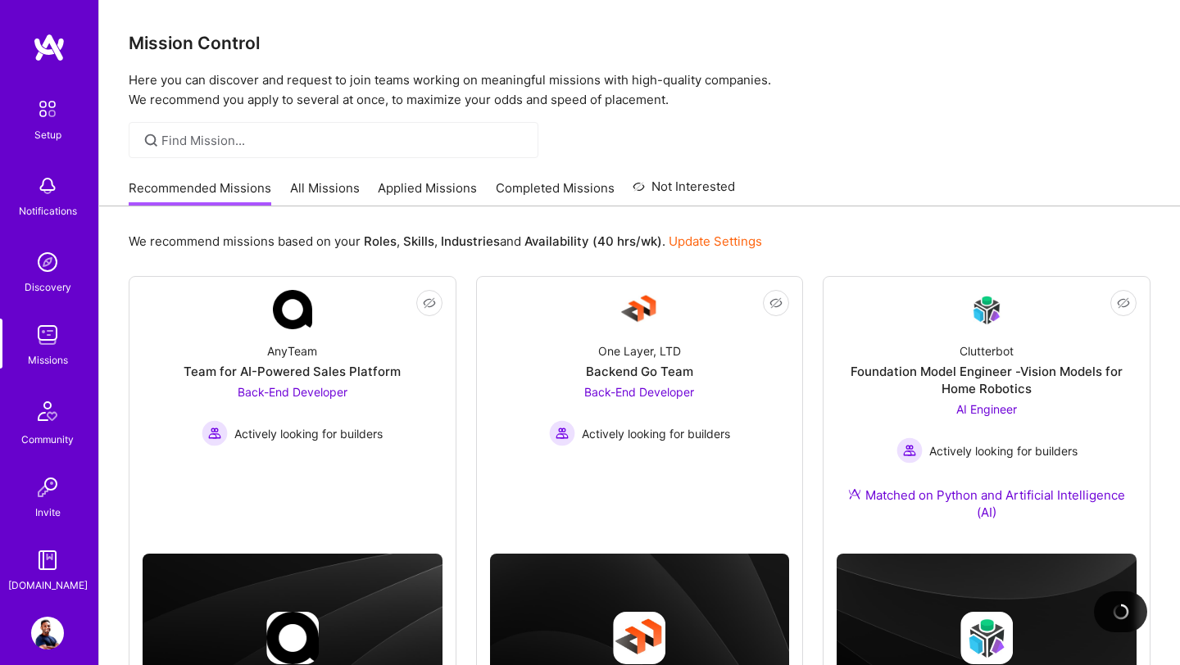
click at [308, 193] on link "All Missions" at bounding box center [325, 192] width 70 height 27
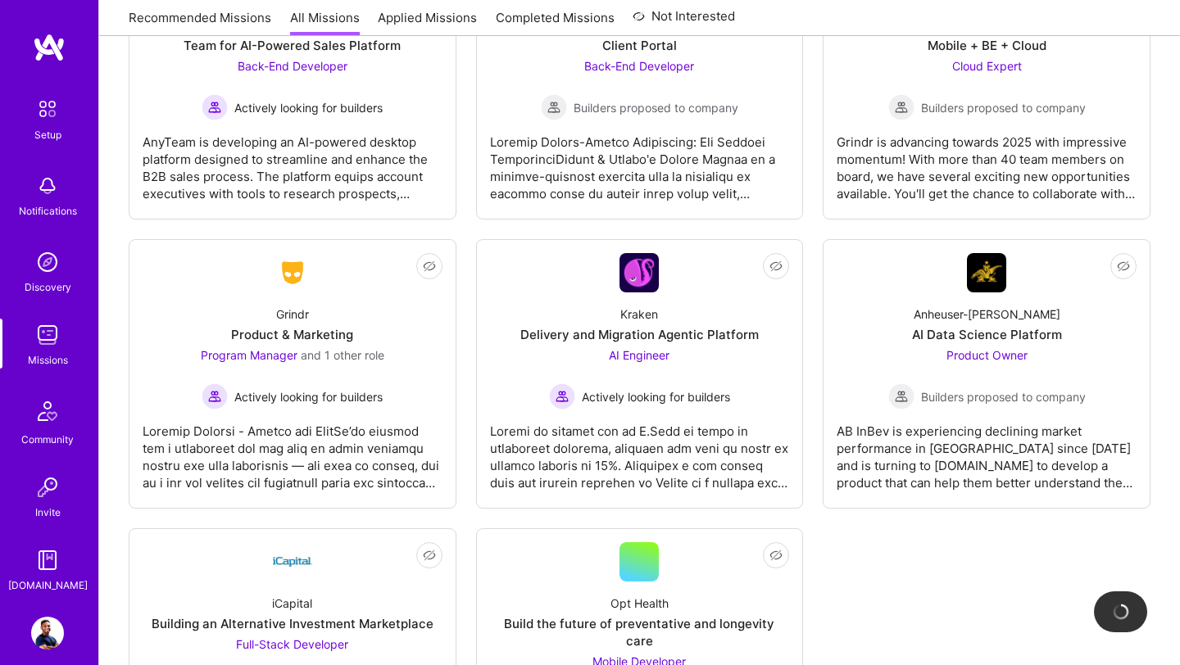
scroll to position [4123, 0]
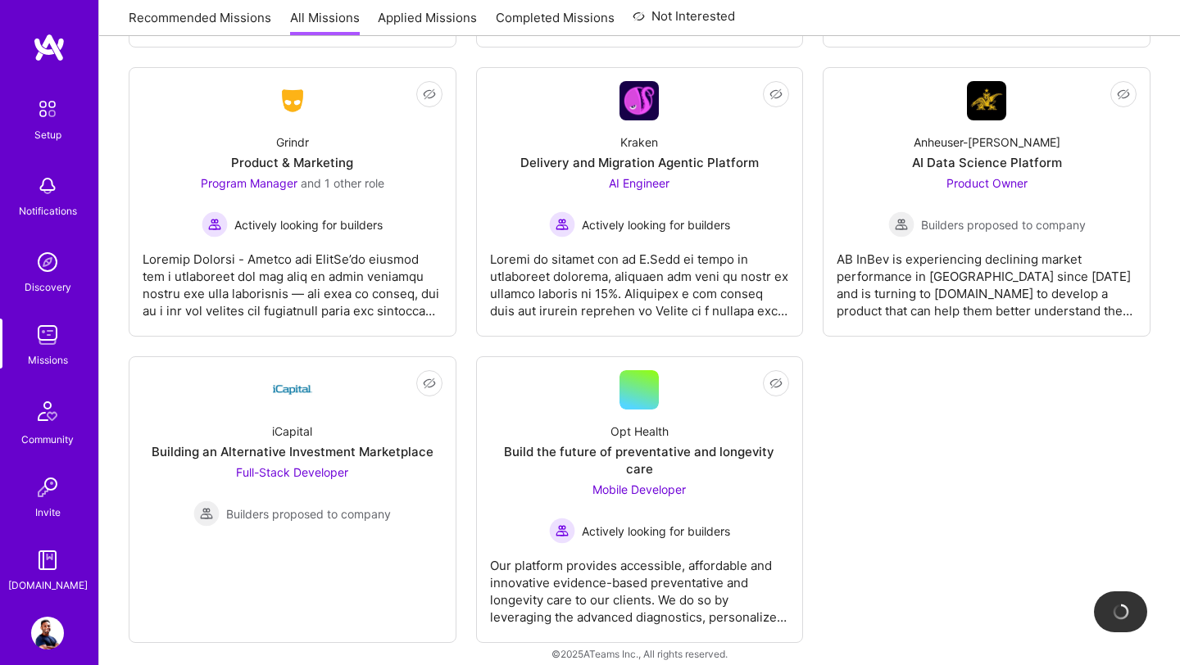
click at [49, 578] on div "[DOMAIN_NAME]" at bounding box center [47, 585] width 79 height 17
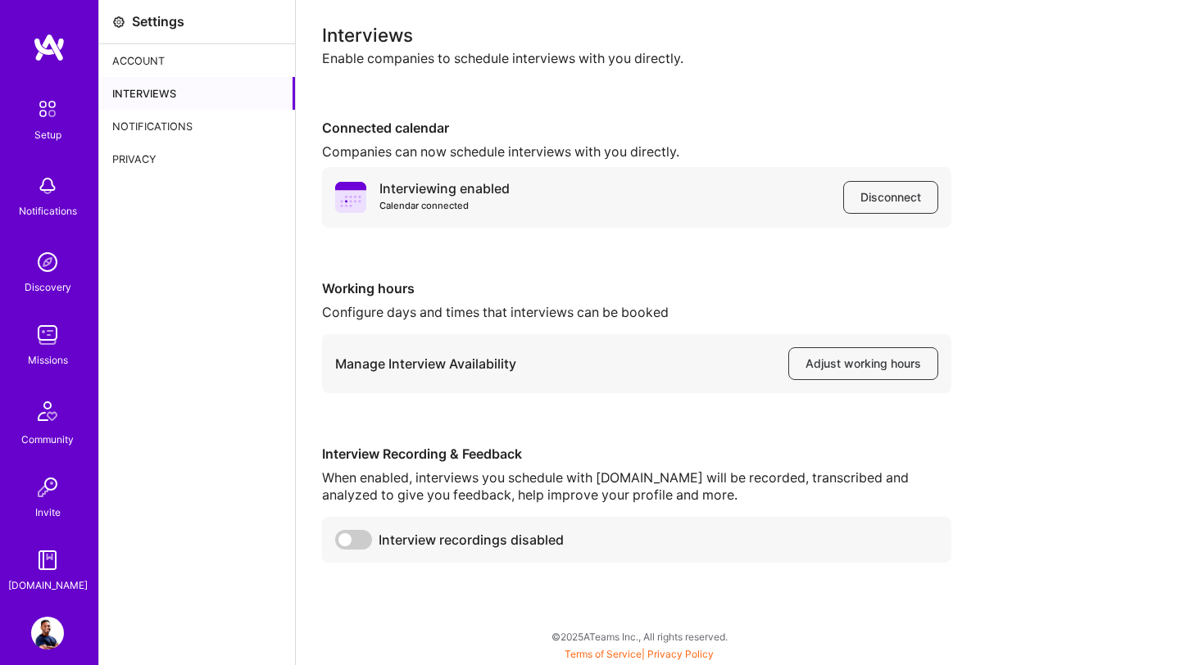
click at [51, 49] on img at bounding box center [49, 47] width 33 height 29
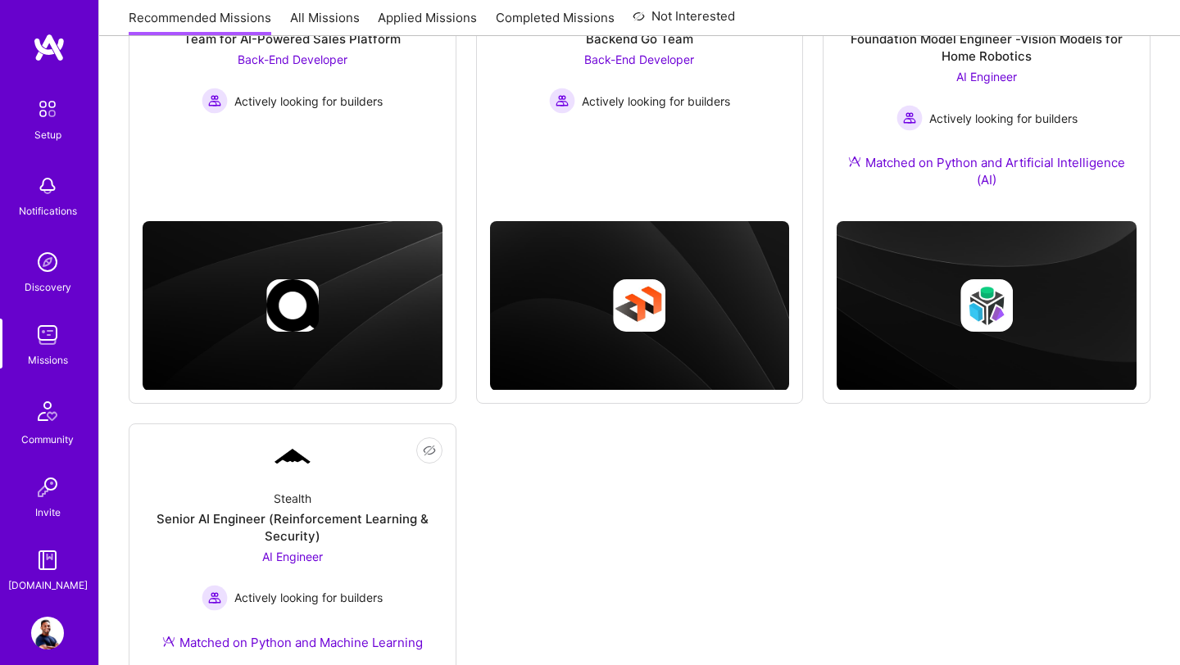
scroll to position [573, 0]
